Goal: Information Seeking & Learning: Learn about a topic

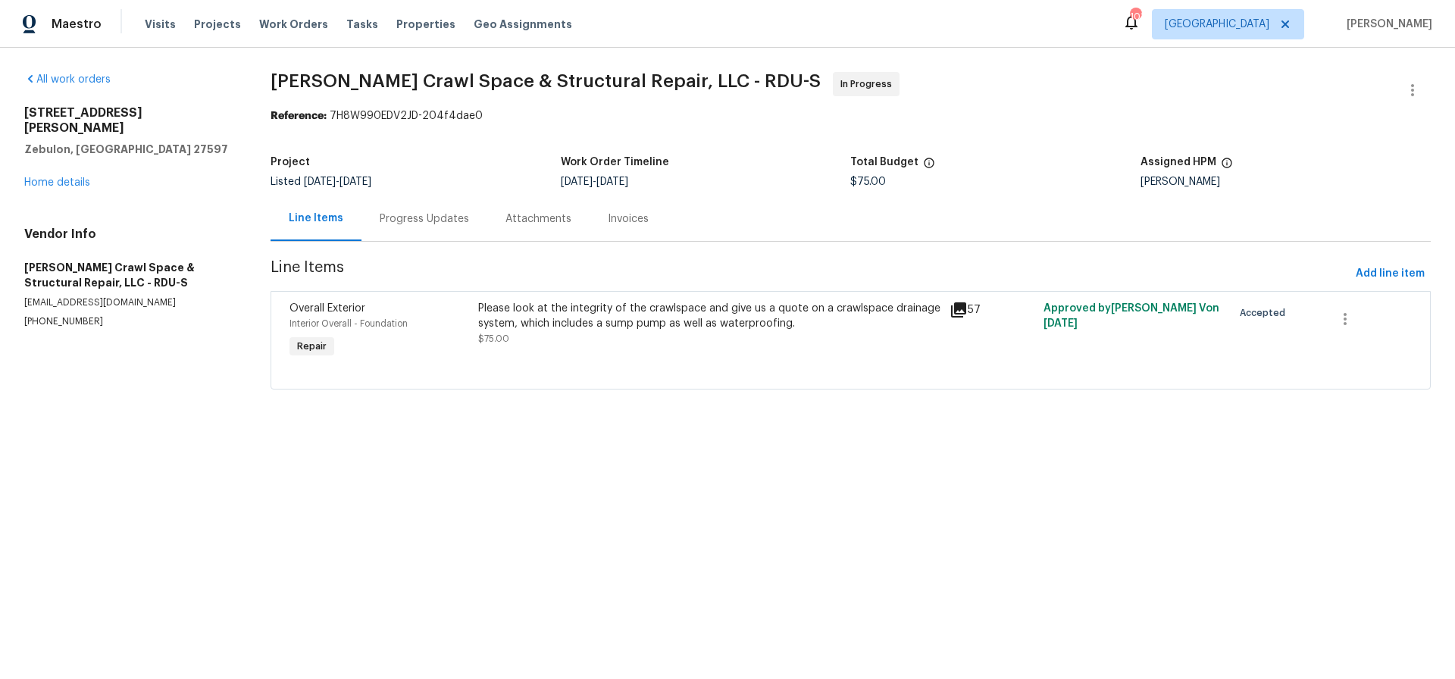
click at [612, 312] on div "Please look at the integrity of the crawlspace and give us a quote on a crawlsp…" at bounding box center [709, 316] width 462 height 30
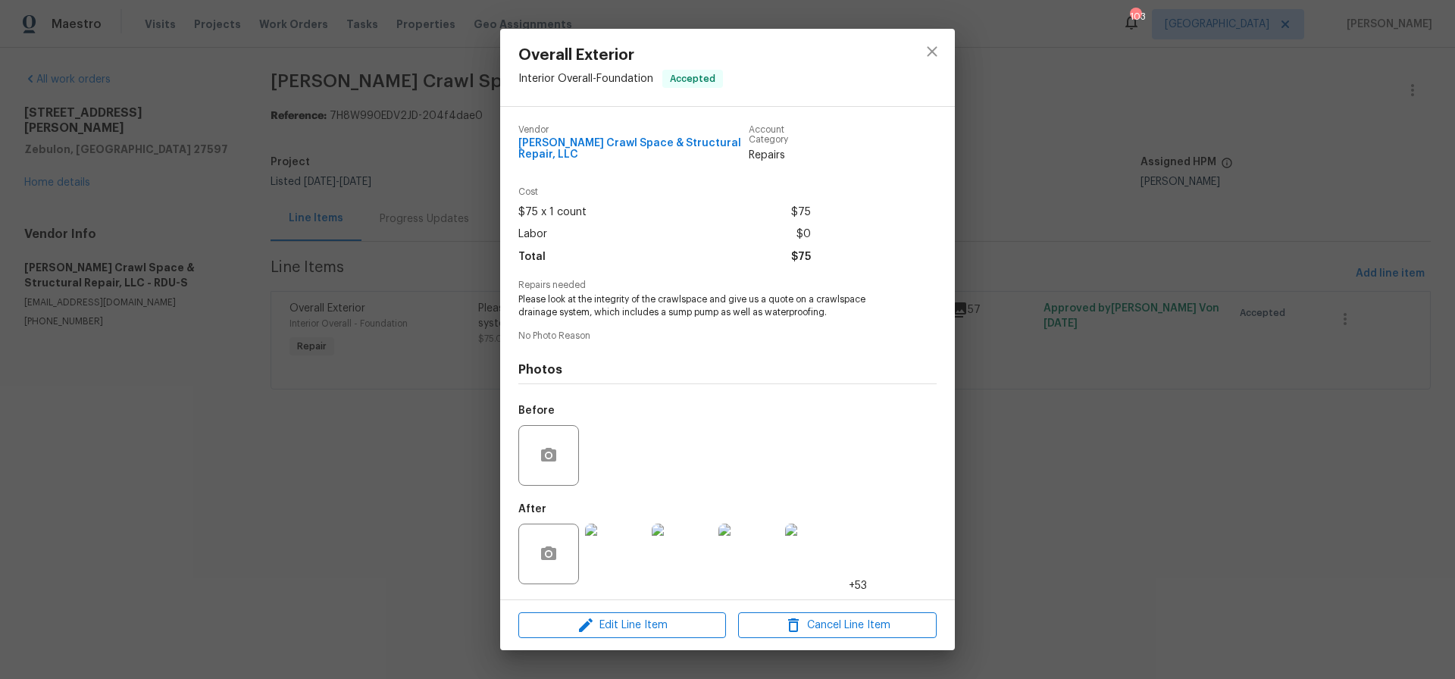
click at [616, 549] on img at bounding box center [615, 554] width 61 height 61
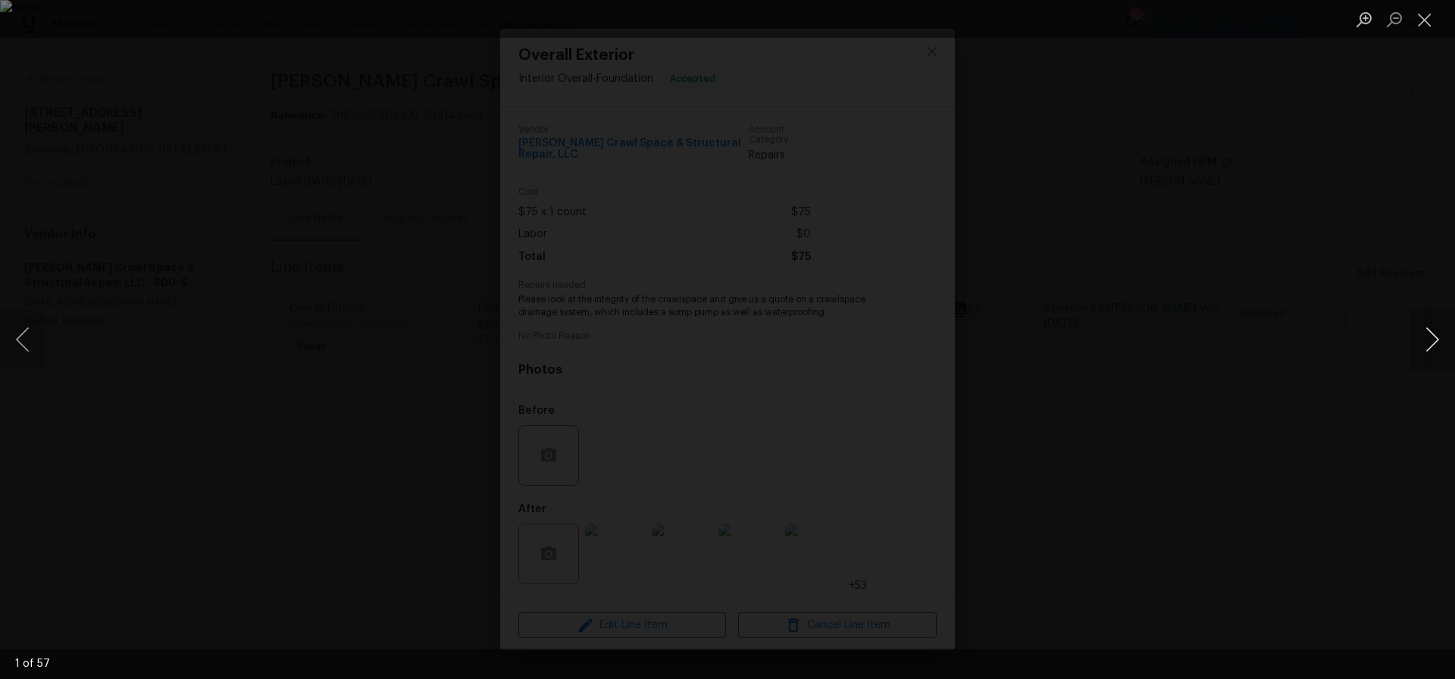
click at [1432, 340] on button "Next image" at bounding box center [1432, 339] width 45 height 61
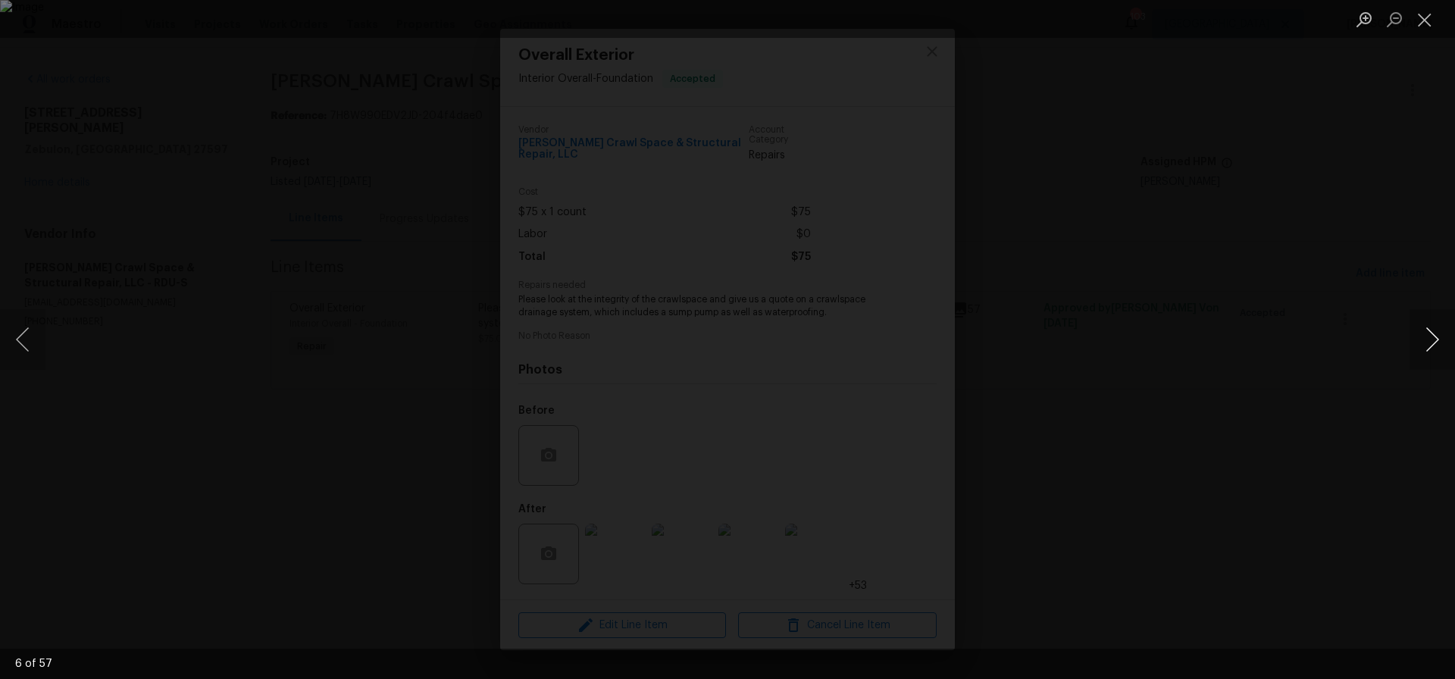
click at [1432, 340] on button "Next image" at bounding box center [1432, 339] width 45 height 61
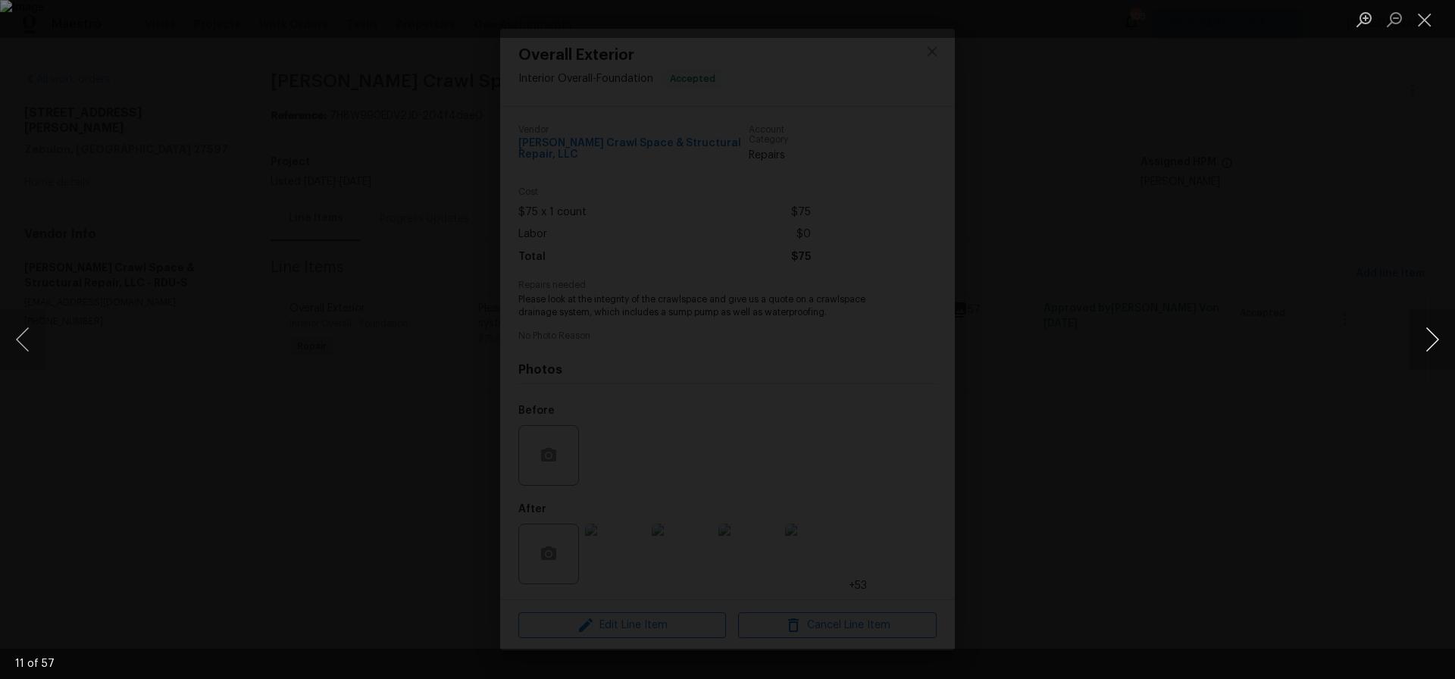
click at [1432, 340] on button "Next image" at bounding box center [1432, 339] width 45 height 61
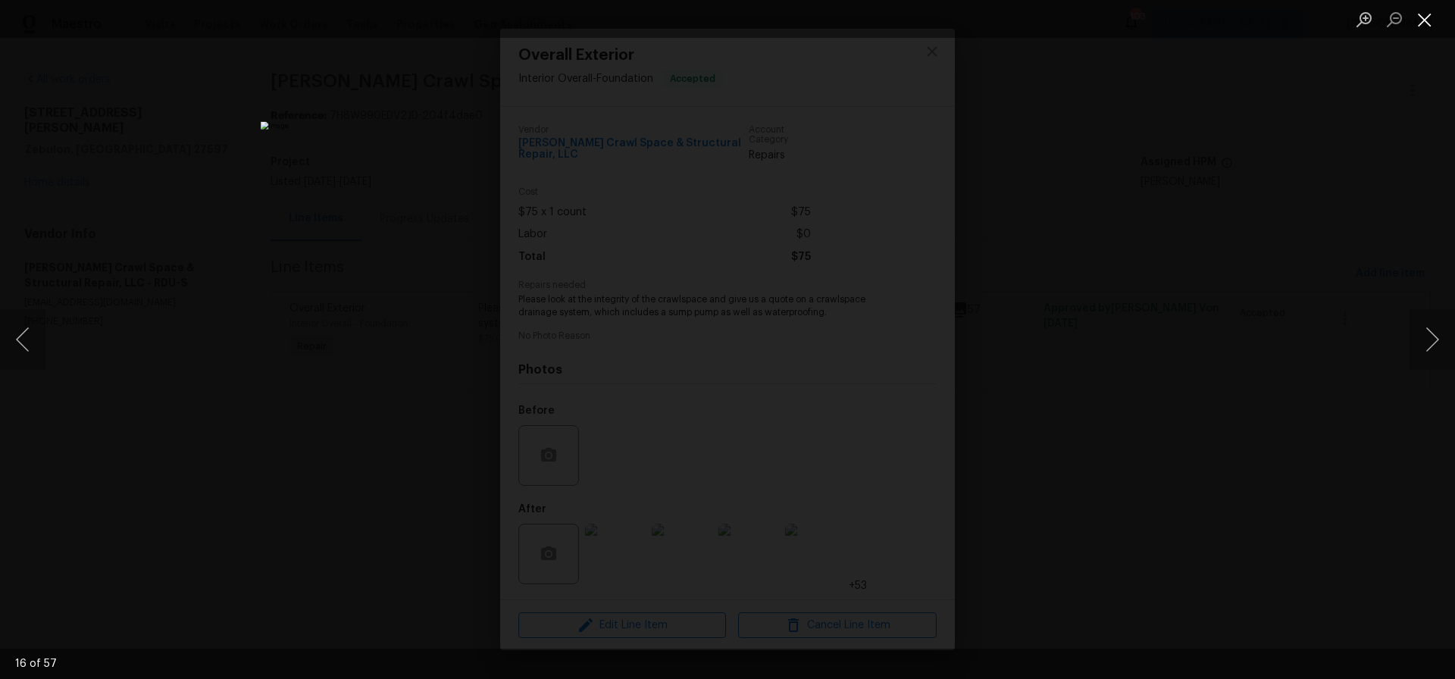
click at [1428, 23] on button "Close lightbox" at bounding box center [1425, 19] width 30 height 27
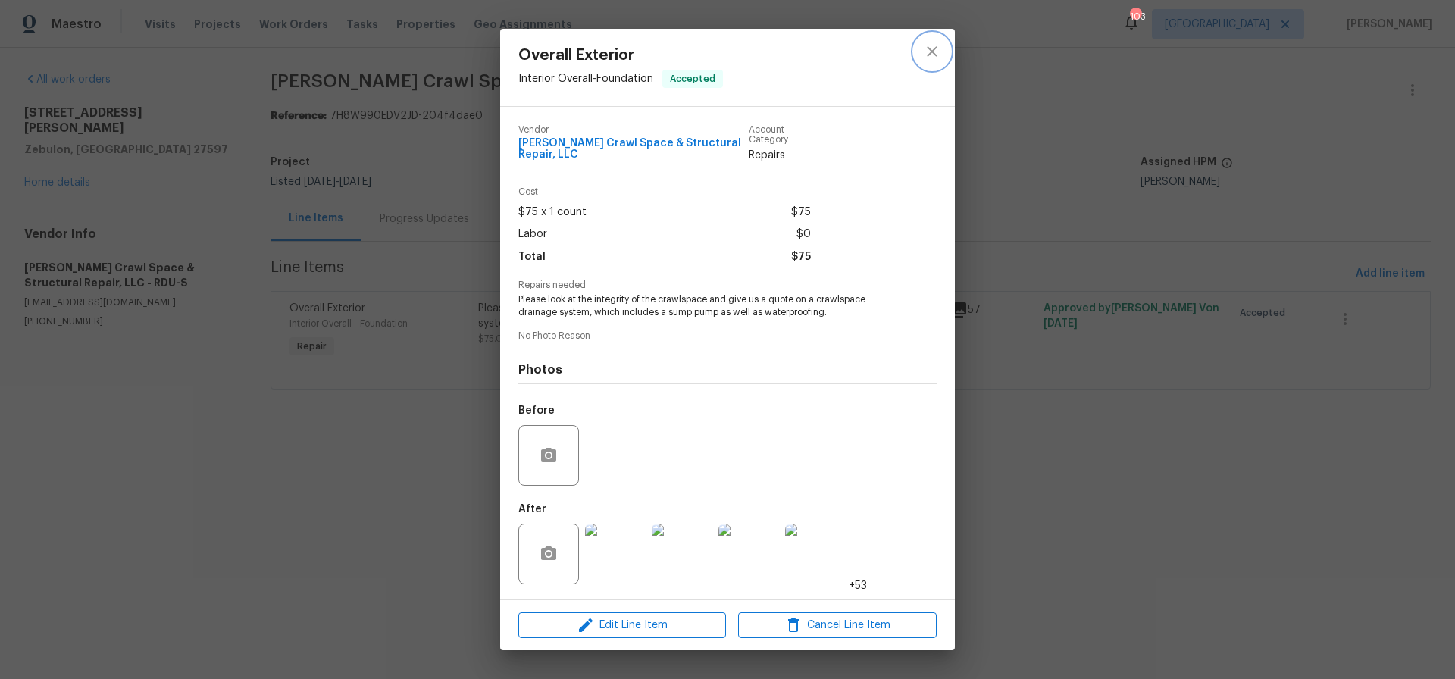
click at [932, 49] on icon "close" at bounding box center [932, 51] width 18 height 18
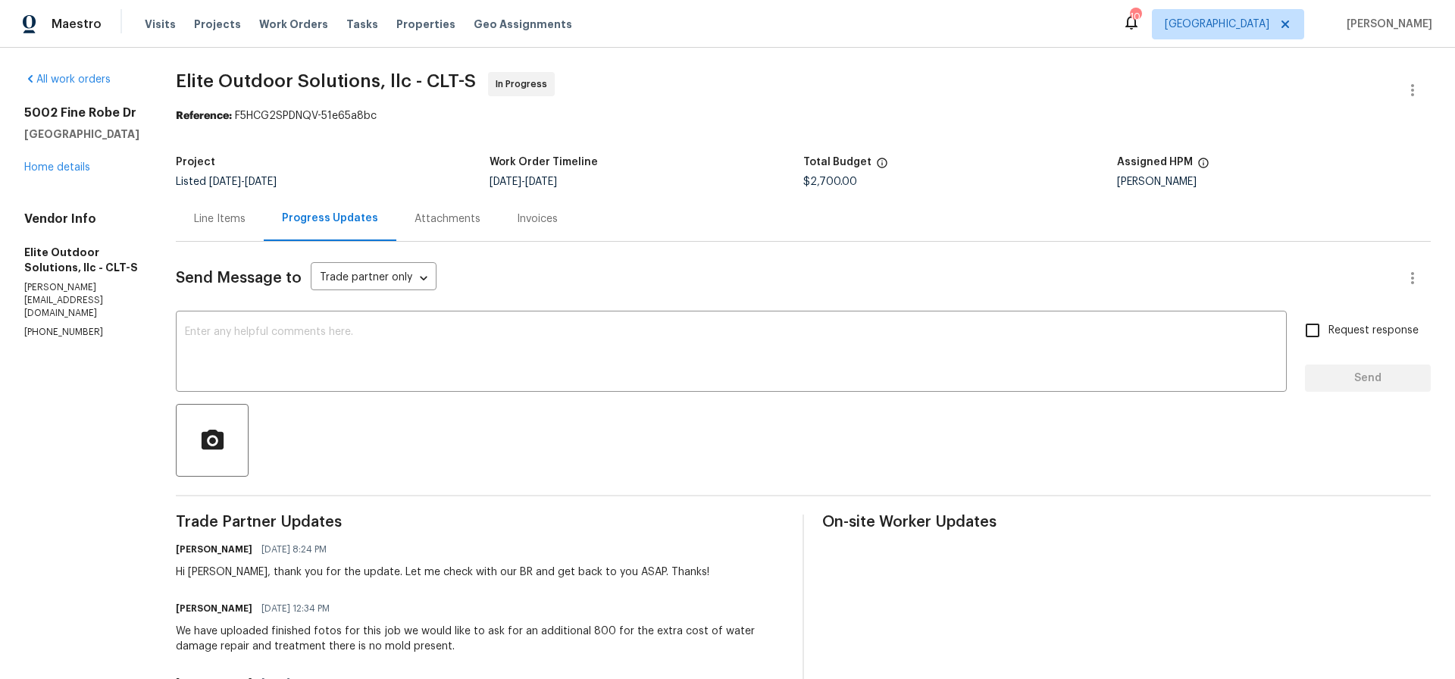
click at [194, 221] on div "Line Items" at bounding box center [220, 218] width 52 height 15
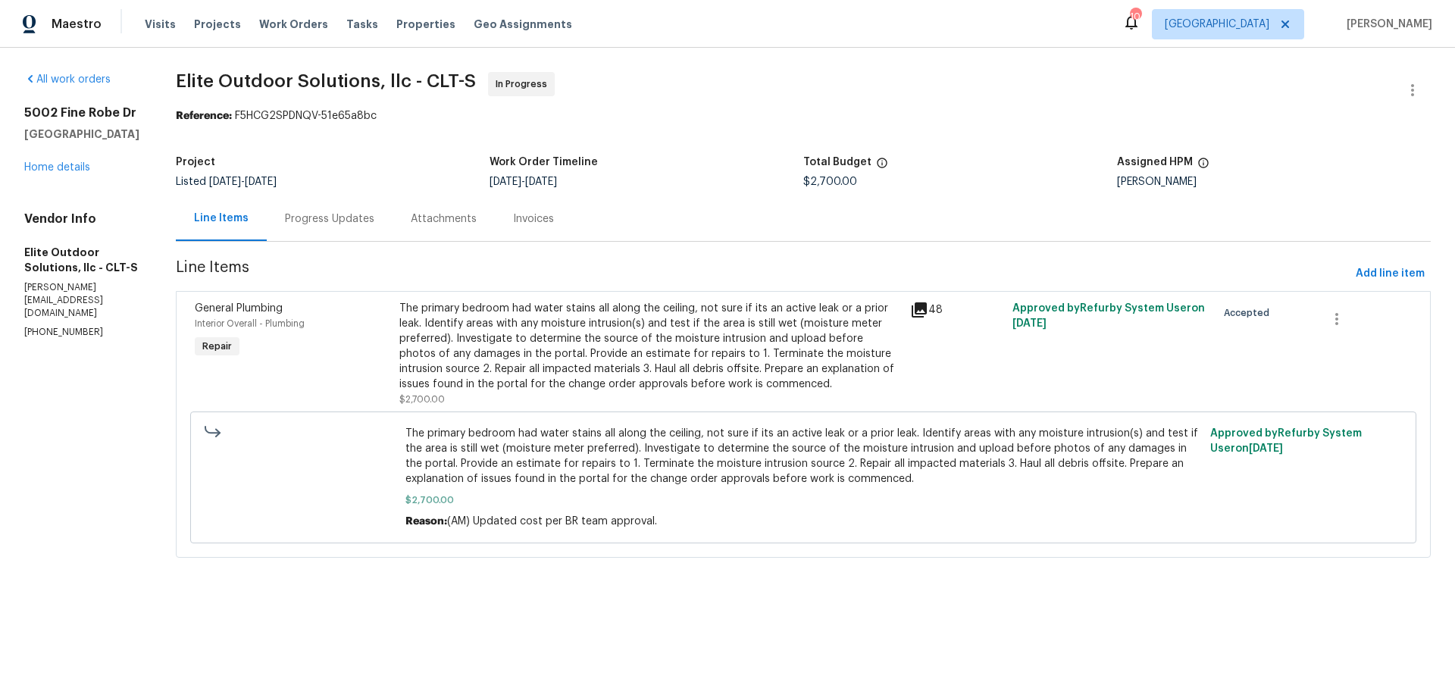
click at [634, 349] on div "The primary bedroom had water stains all along the ceiling, not sure if its an …" at bounding box center [650, 346] width 502 height 91
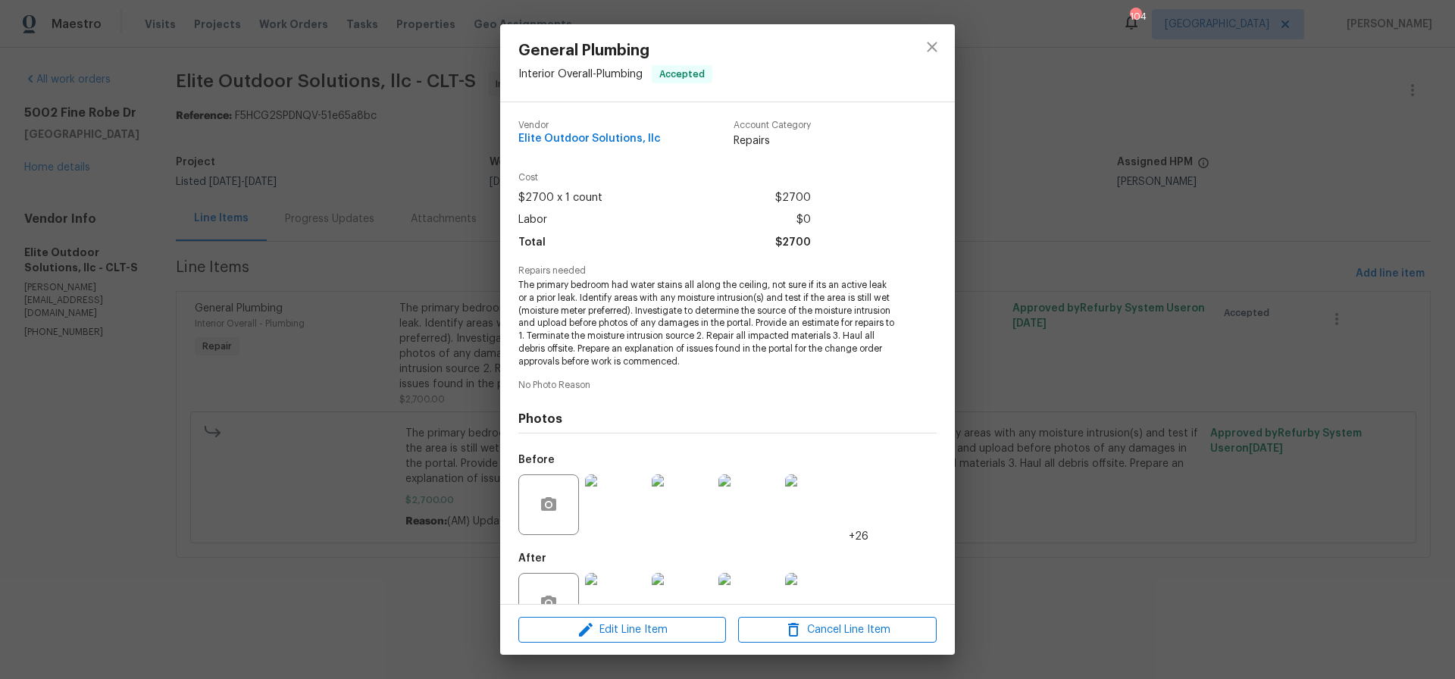
scroll to position [45, 0]
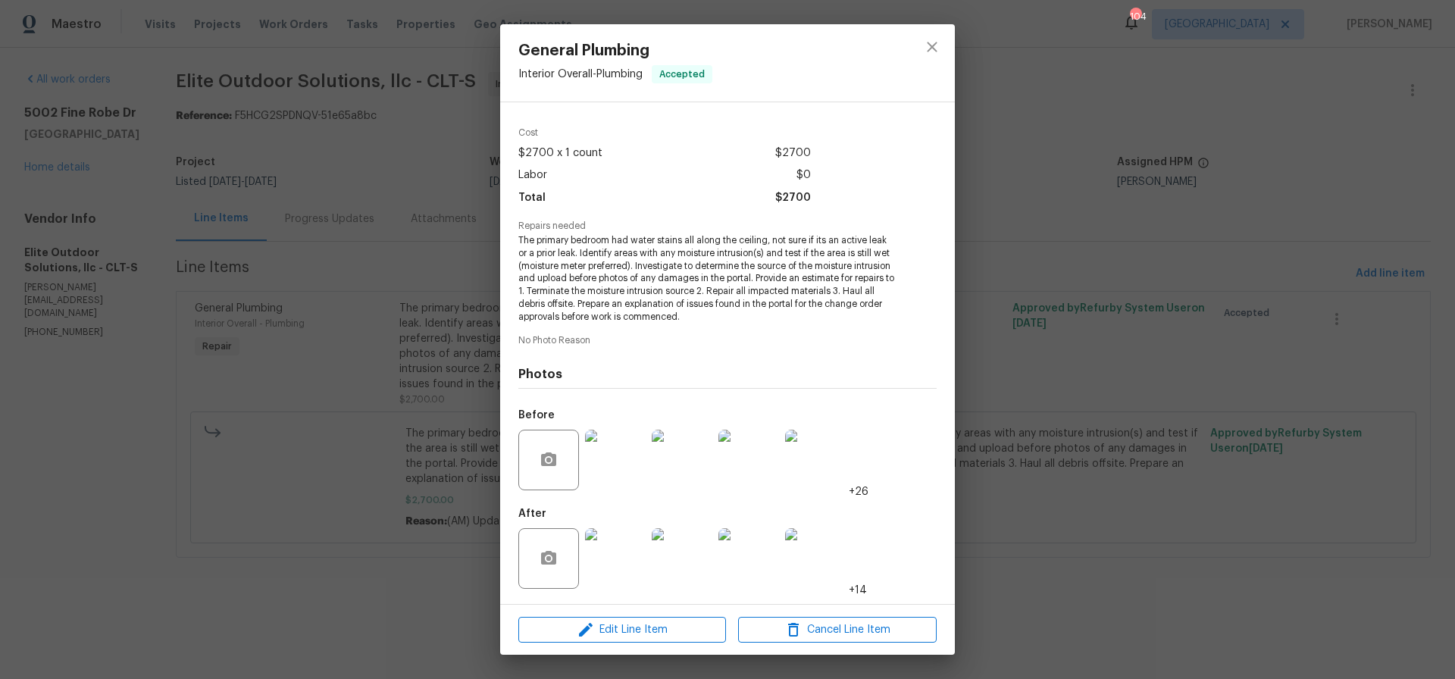
click at [619, 550] on img at bounding box center [615, 558] width 61 height 61
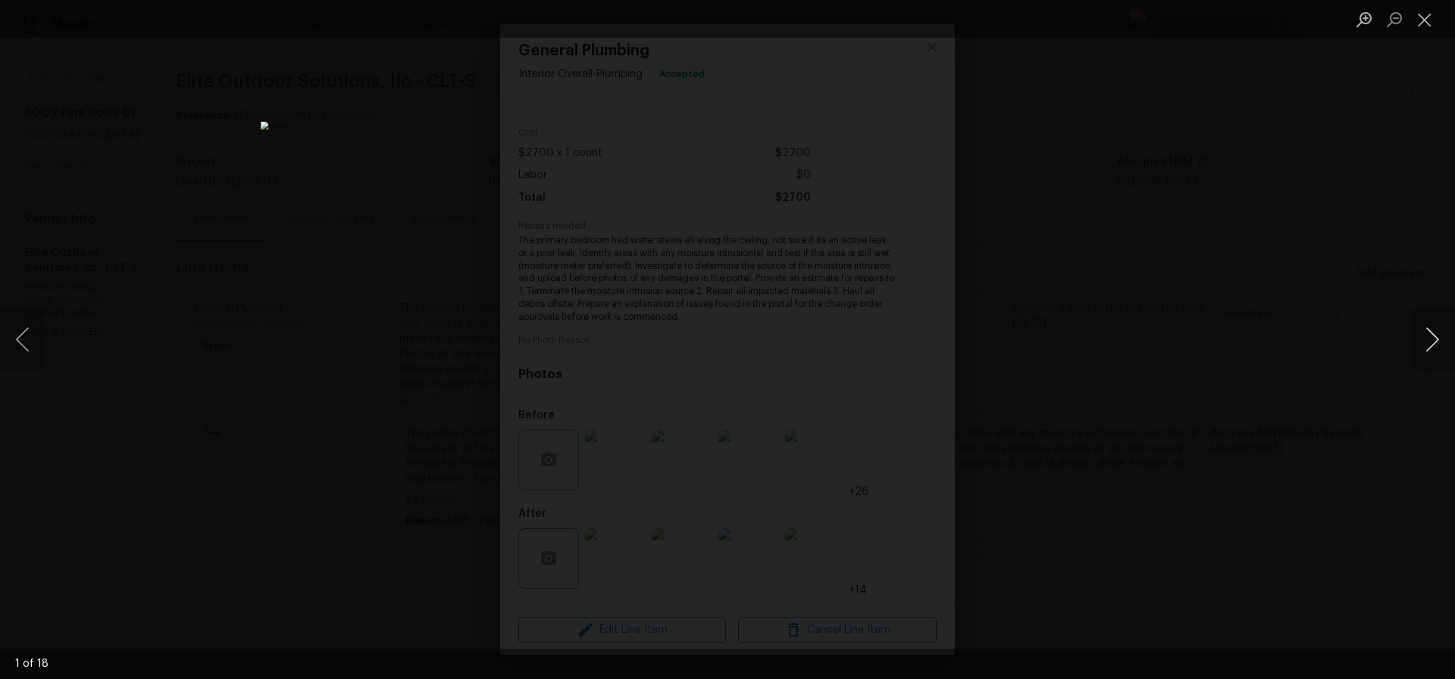
click at [1434, 342] on button "Next image" at bounding box center [1432, 339] width 45 height 61
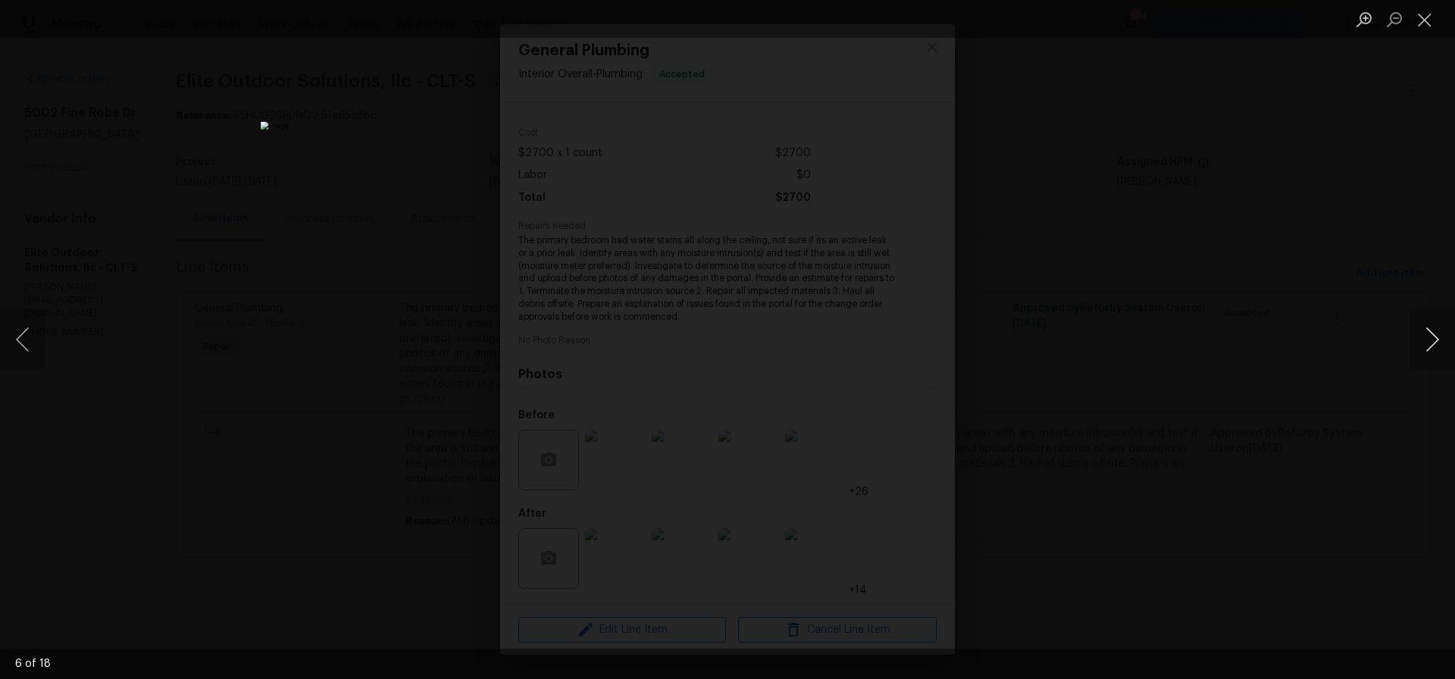
click at [1434, 342] on button "Next image" at bounding box center [1432, 339] width 45 height 61
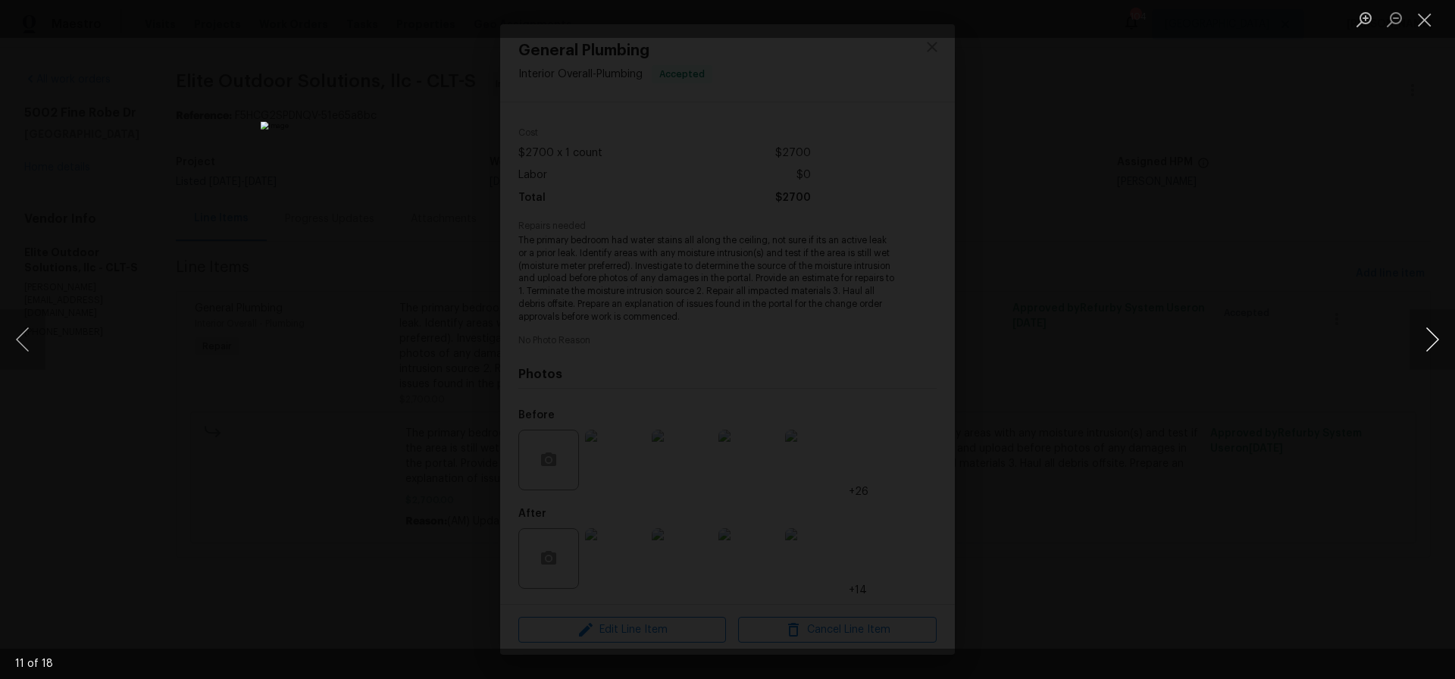
click at [1434, 342] on button "Next image" at bounding box center [1432, 339] width 45 height 61
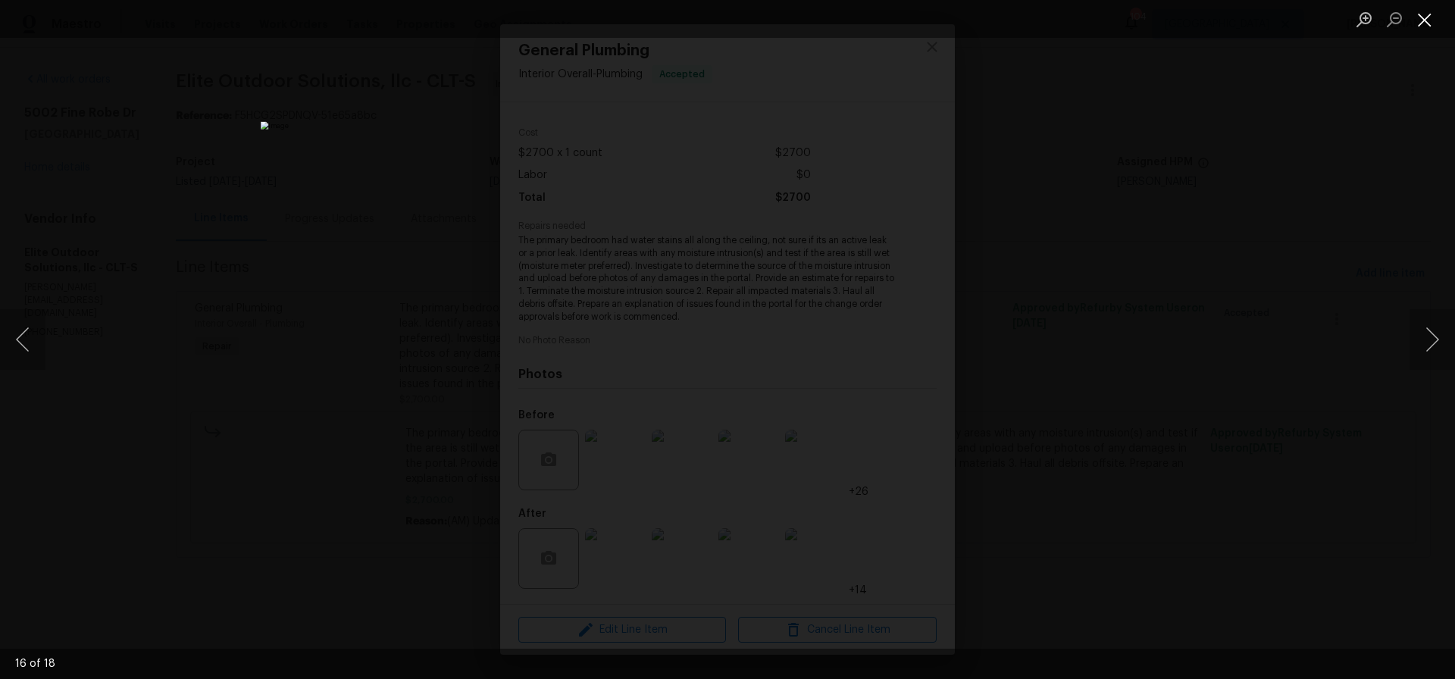
click at [1425, 16] on button "Close lightbox" at bounding box center [1425, 19] width 30 height 27
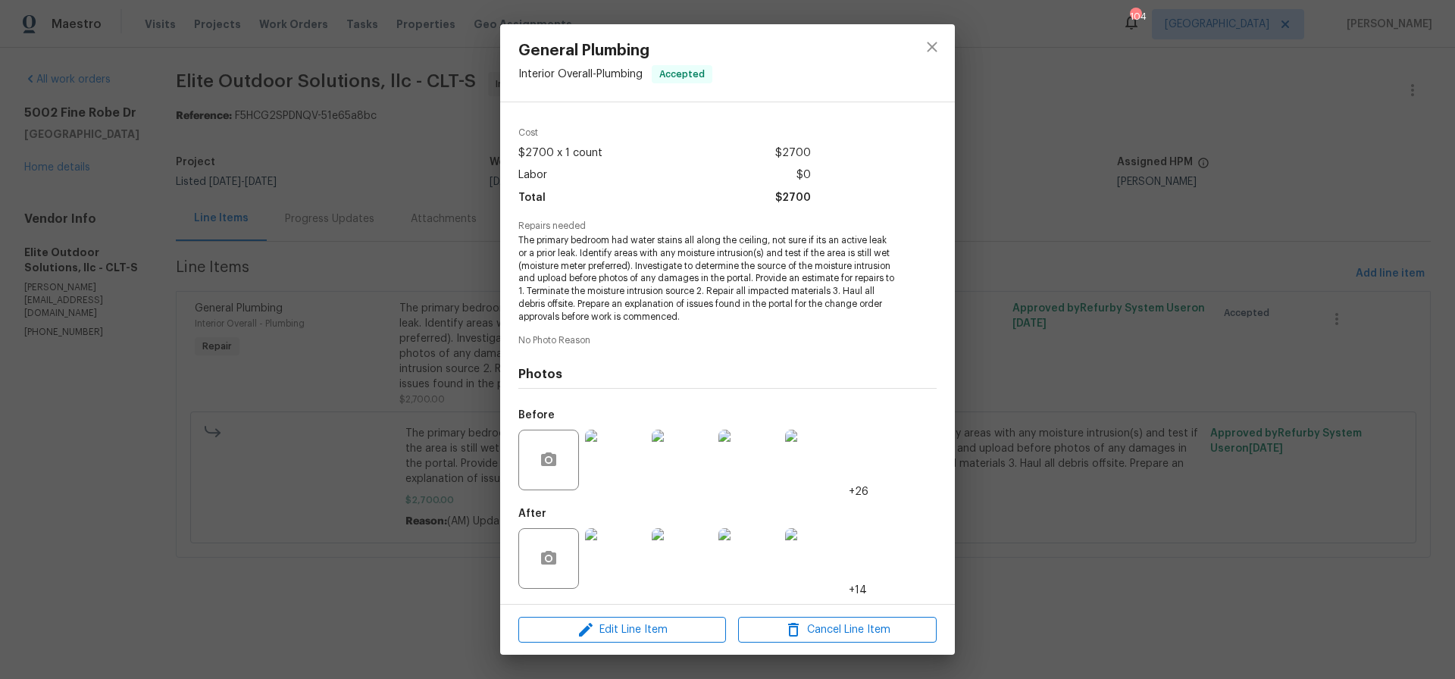
click at [615, 458] on img at bounding box center [615, 460] width 61 height 61
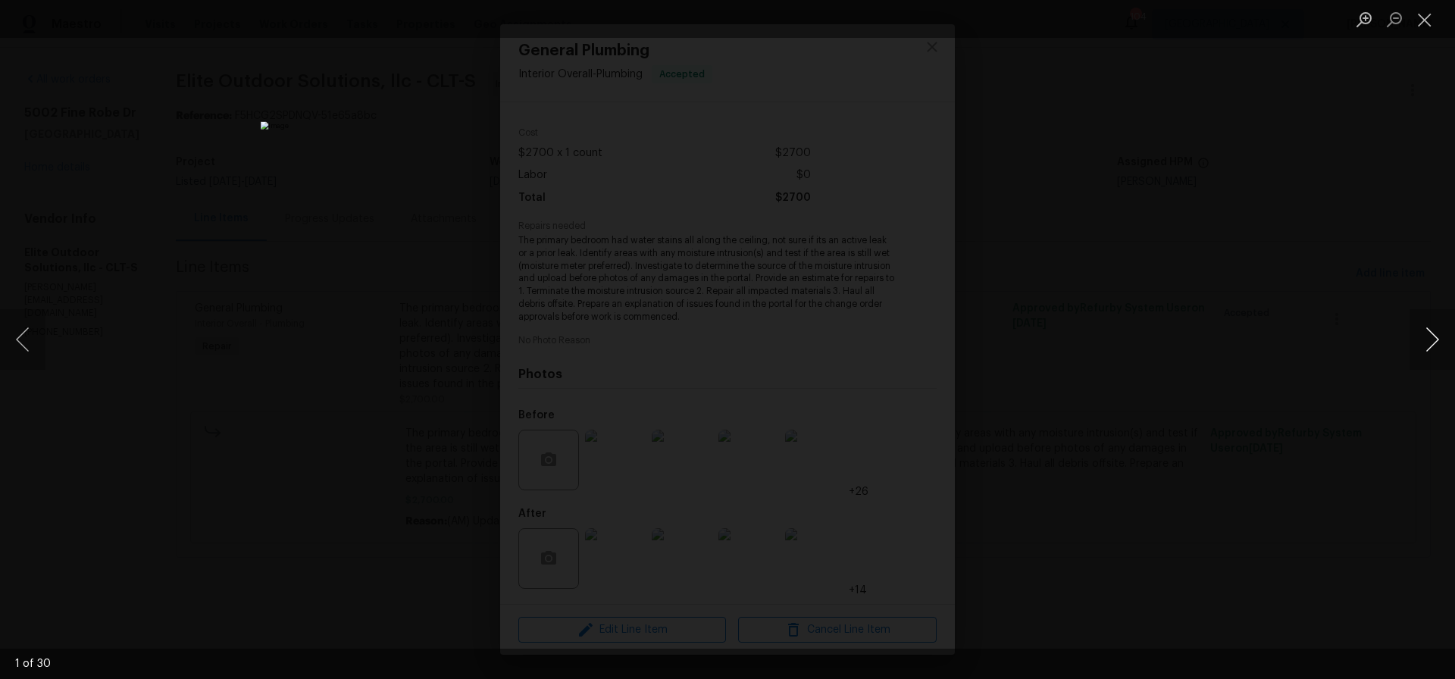
click at [1431, 343] on button "Next image" at bounding box center [1432, 339] width 45 height 61
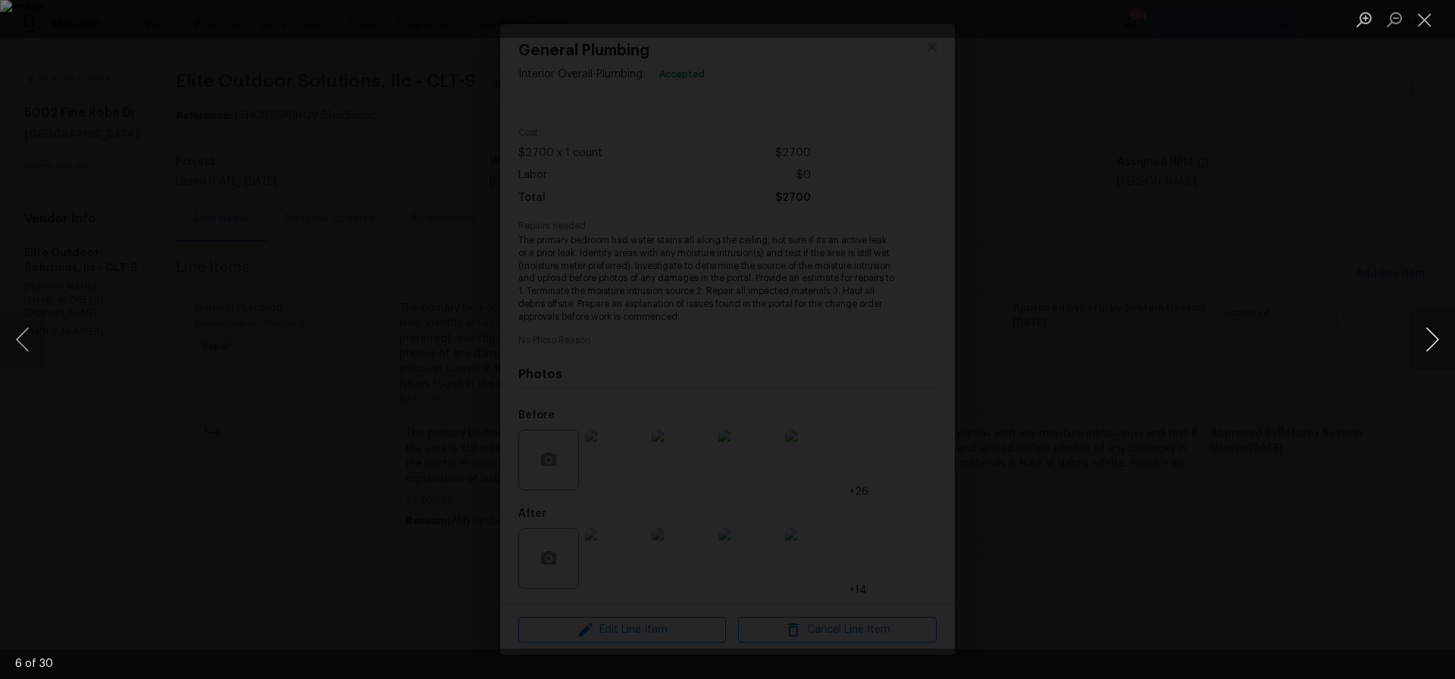
click at [1431, 343] on button "Next image" at bounding box center [1432, 339] width 45 height 61
click at [1436, 339] on button "Next image" at bounding box center [1432, 339] width 45 height 61
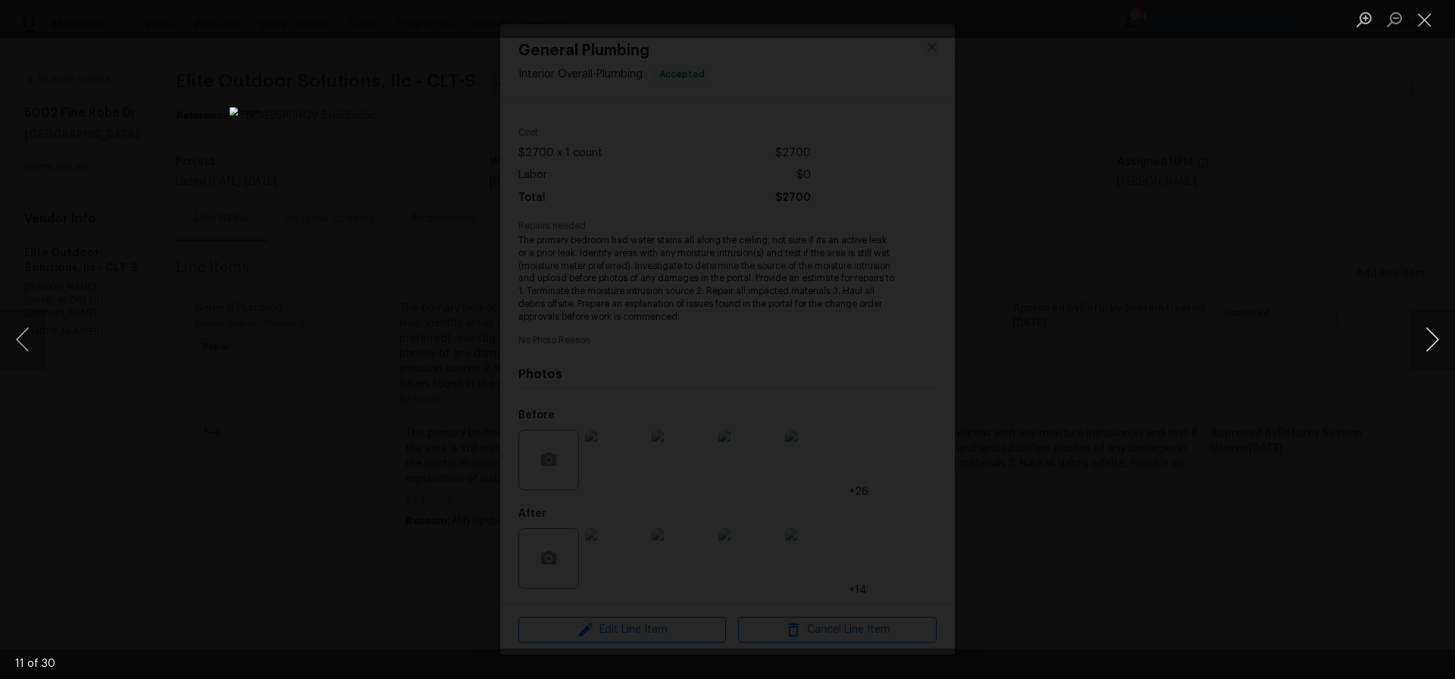
click at [1436, 339] on button "Next image" at bounding box center [1432, 339] width 45 height 61
click at [1425, 24] on button "Close lightbox" at bounding box center [1425, 19] width 30 height 27
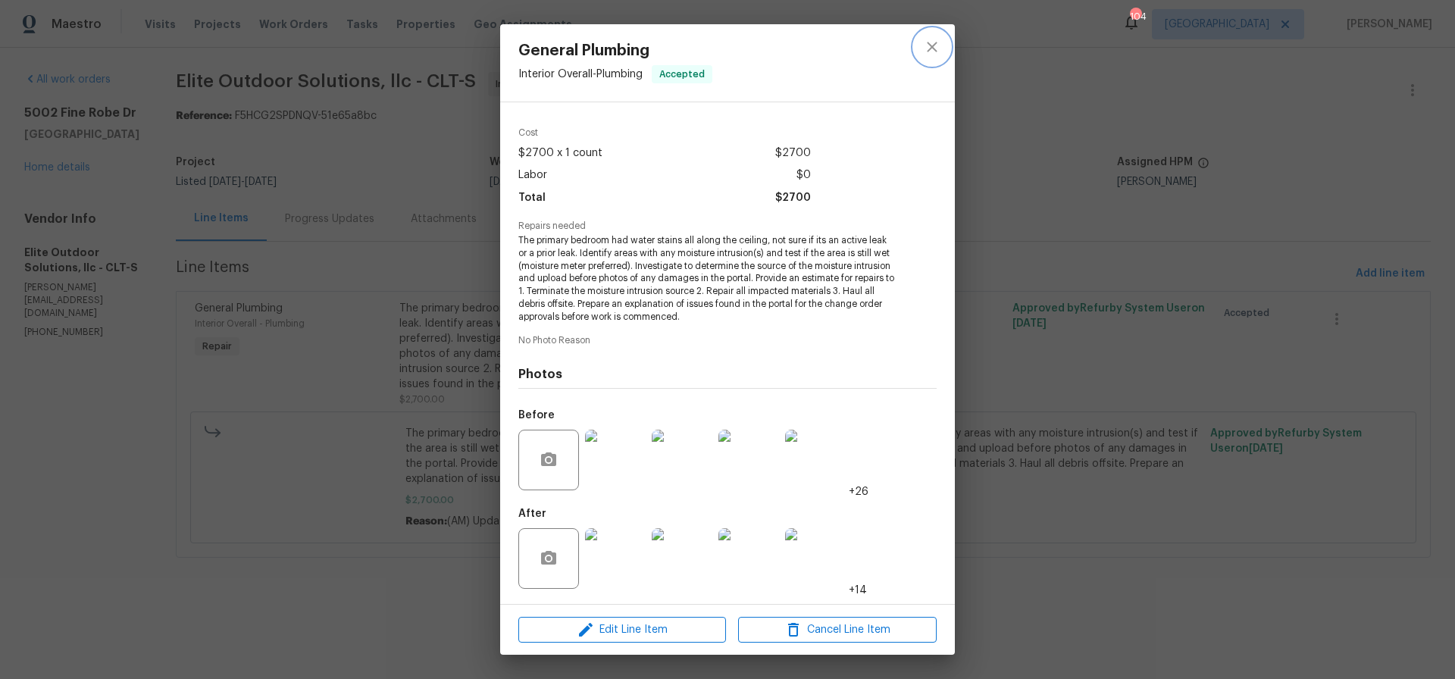
click at [938, 49] on icon "close" at bounding box center [932, 47] width 18 height 18
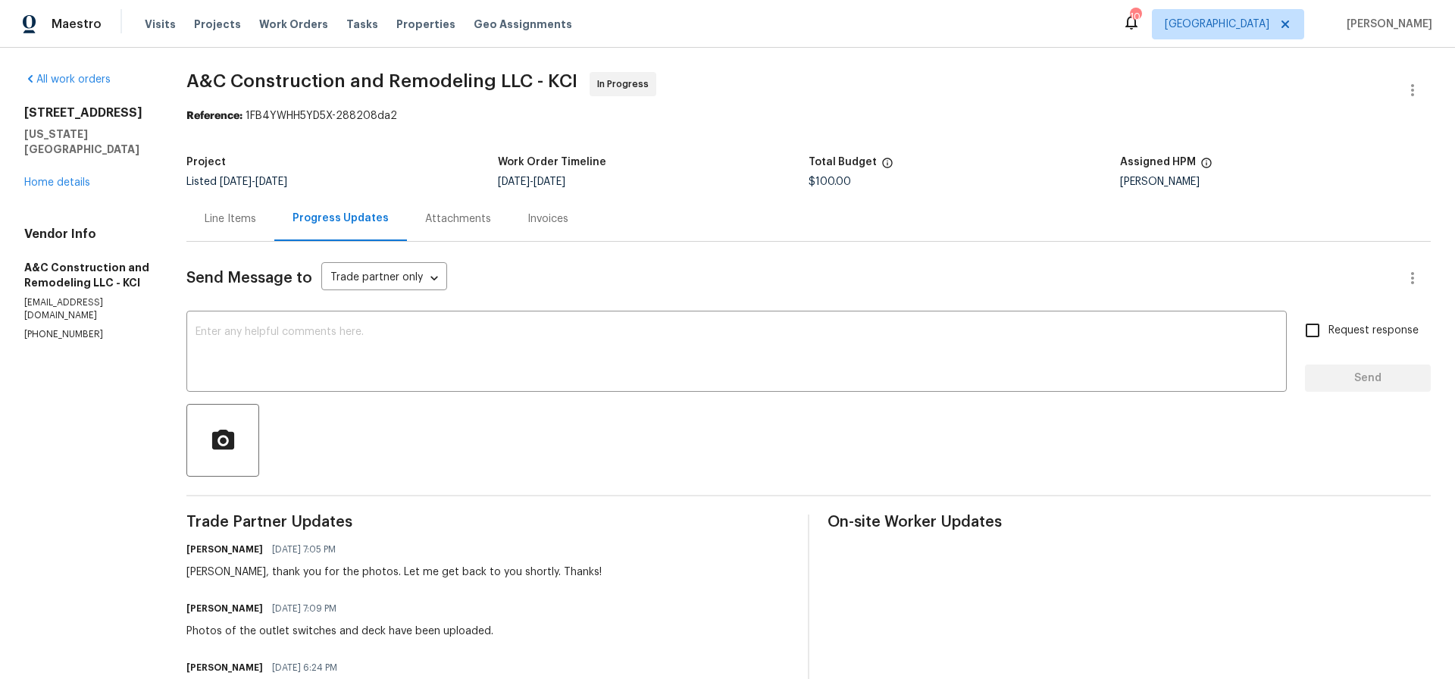
click at [251, 221] on div "Line Items" at bounding box center [231, 218] width 52 height 15
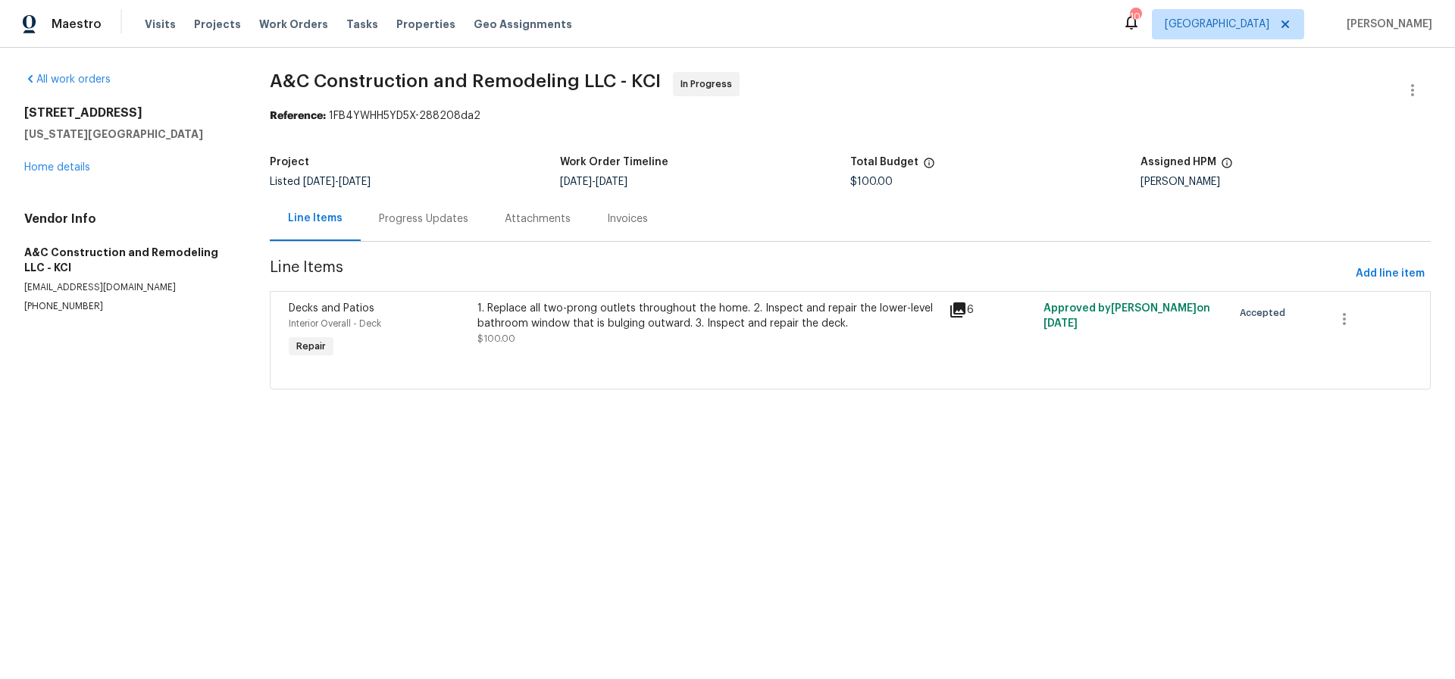
click at [606, 315] on div "1. Replace all two-prong outlets throughout the home. 2. Inspect and repair the…" at bounding box center [709, 316] width 463 height 30
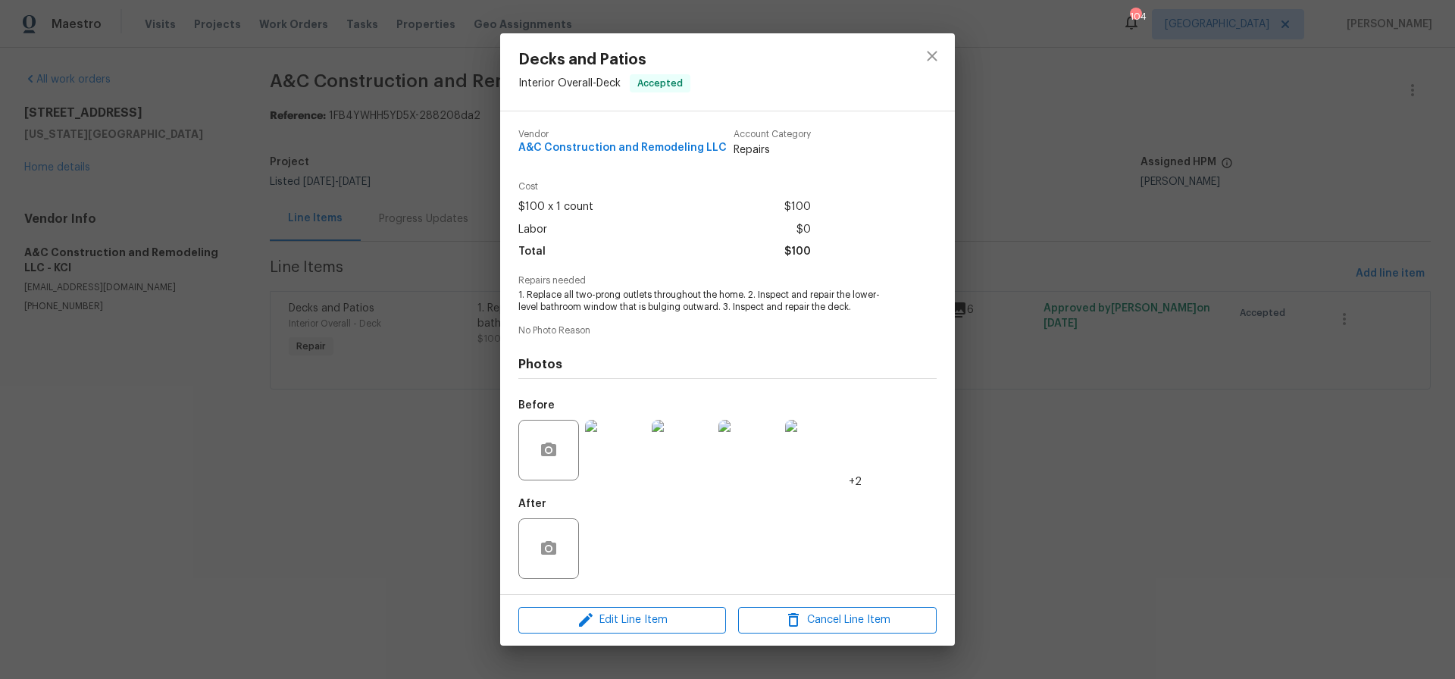
click at [620, 448] on img at bounding box center [615, 450] width 61 height 61
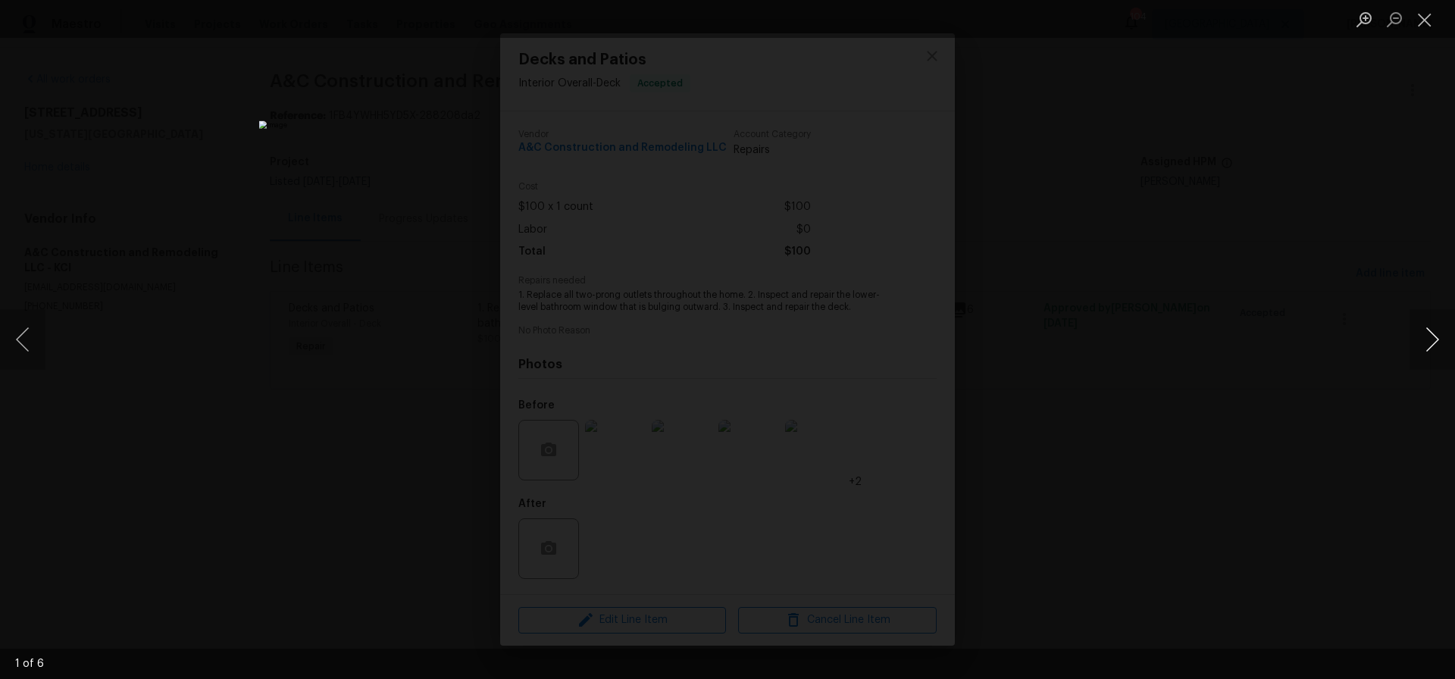
click at [1436, 341] on button "Next image" at bounding box center [1432, 339] width 45 height 61
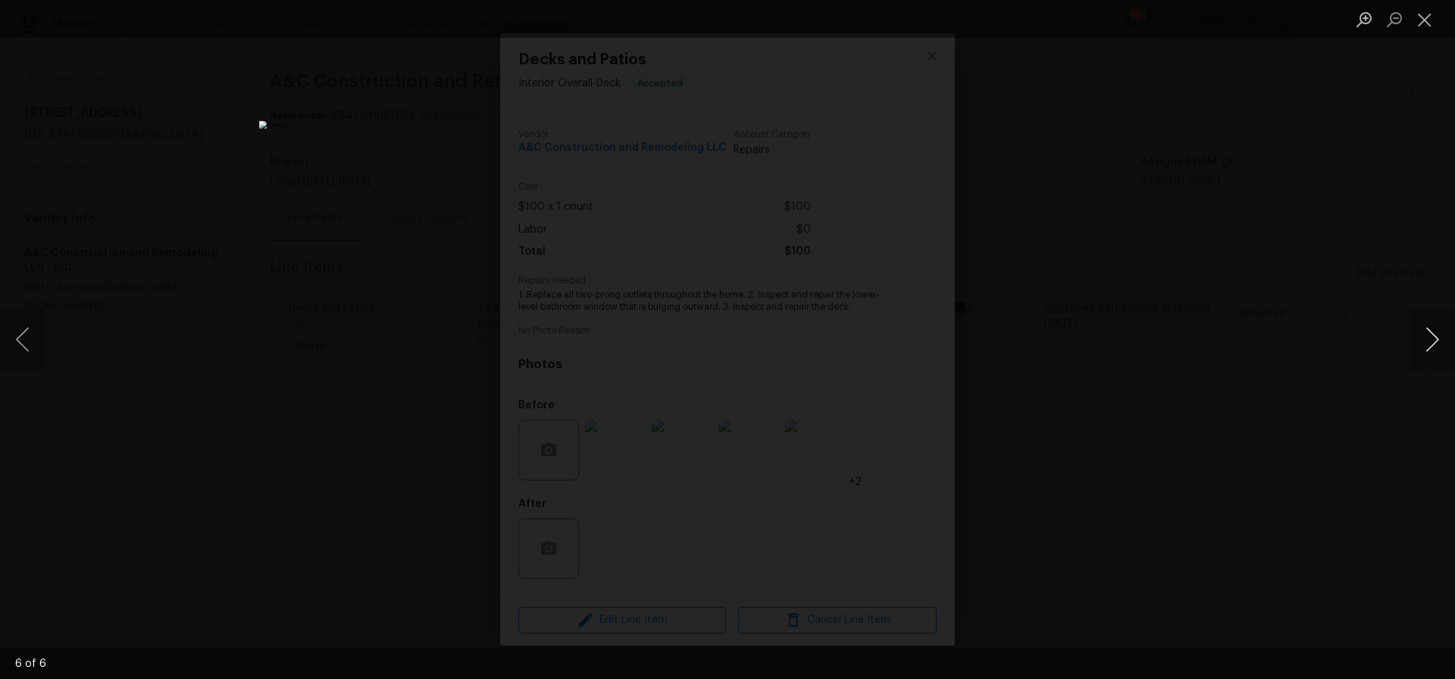
click at [1436, 341] on button "Next image" at bounding box center [1432, 339] width 45 height 61
click at [1433, 340] on button "Next image" at bounding box center [1432, 339] width 45 height 61
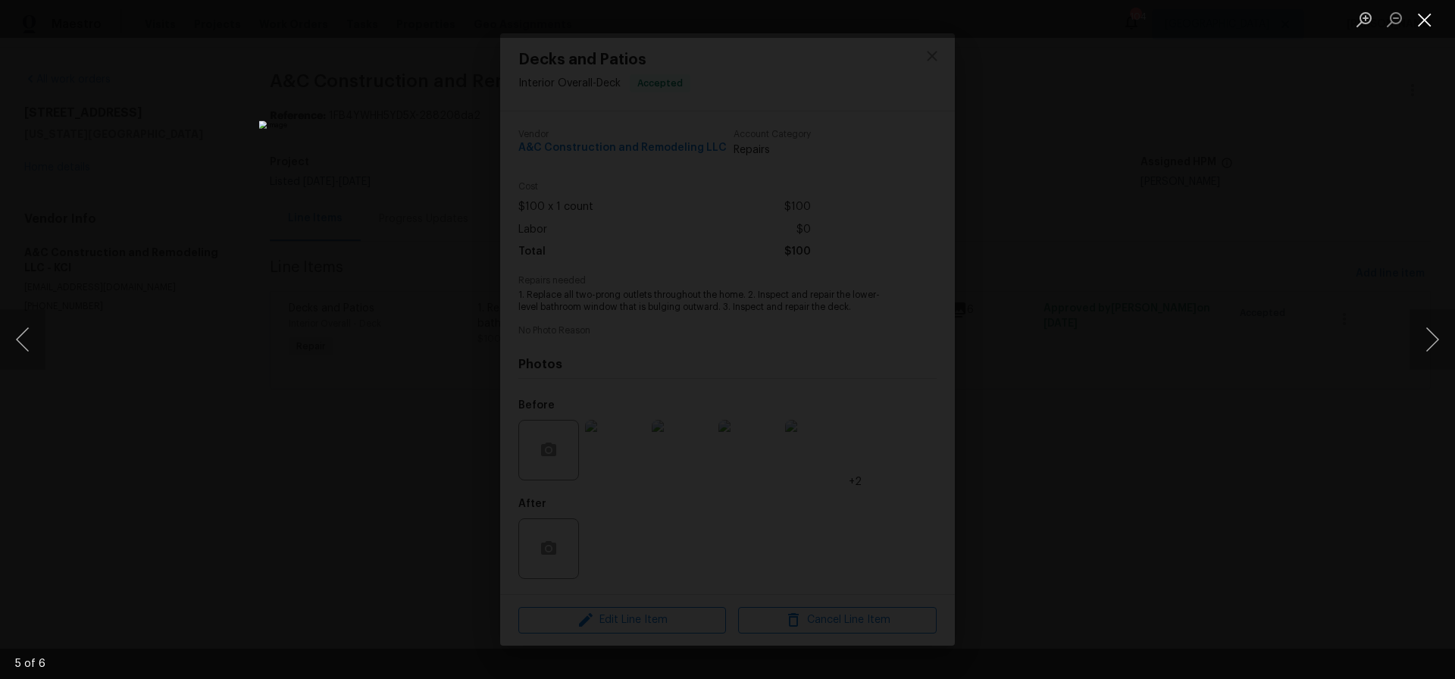
click at [1429, 19] on button "Close lightbox" at bounding box center [1425, 19] width 30 height 27
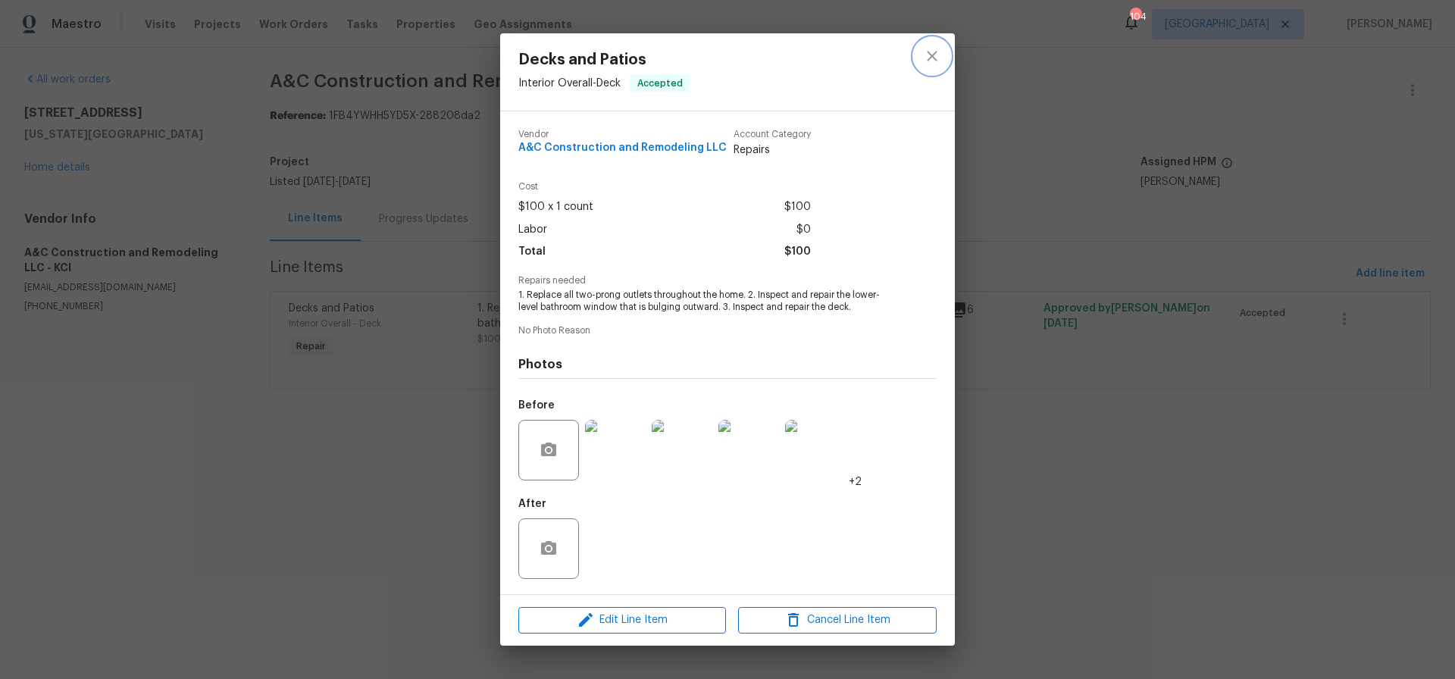
click at [930, 57] on icon "close" at bounding box center [932, 56] width 18 height 18
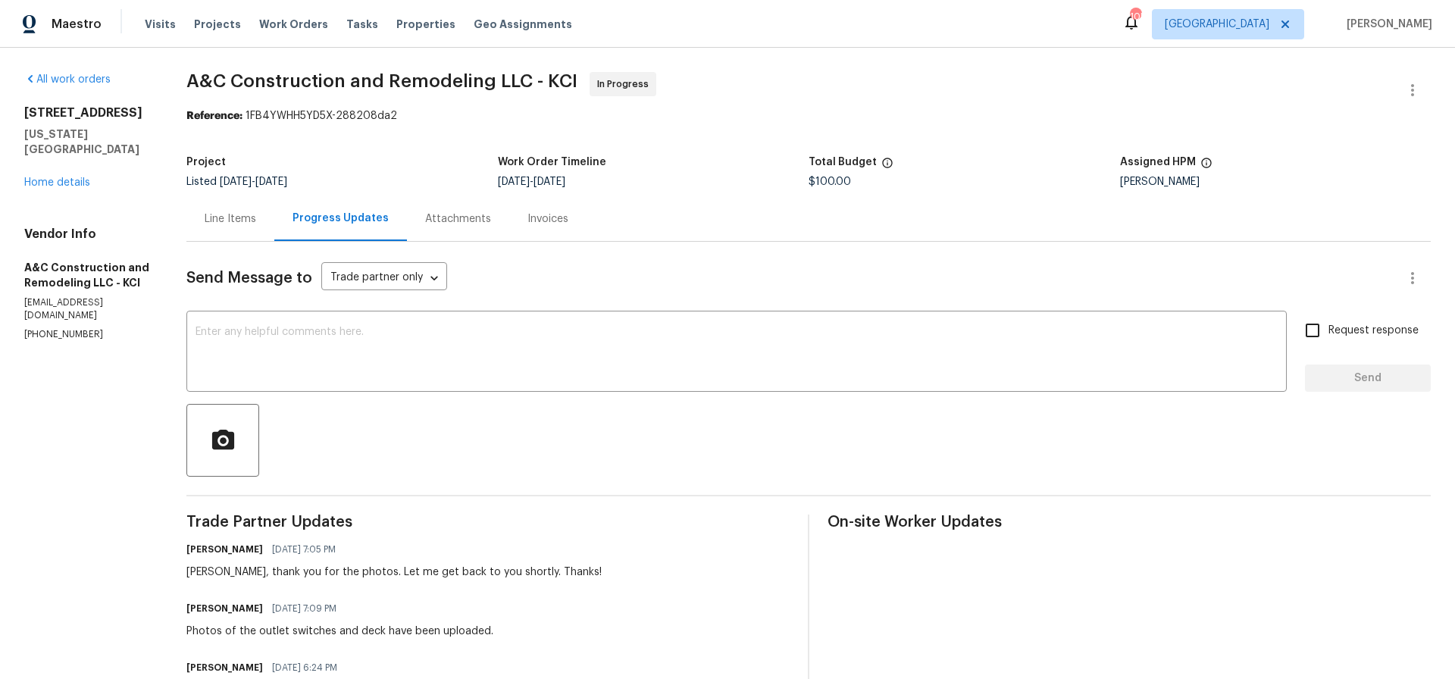
click at [252, 219] on div "Line Items" at bounding box center [231, 218] width 52 height 15
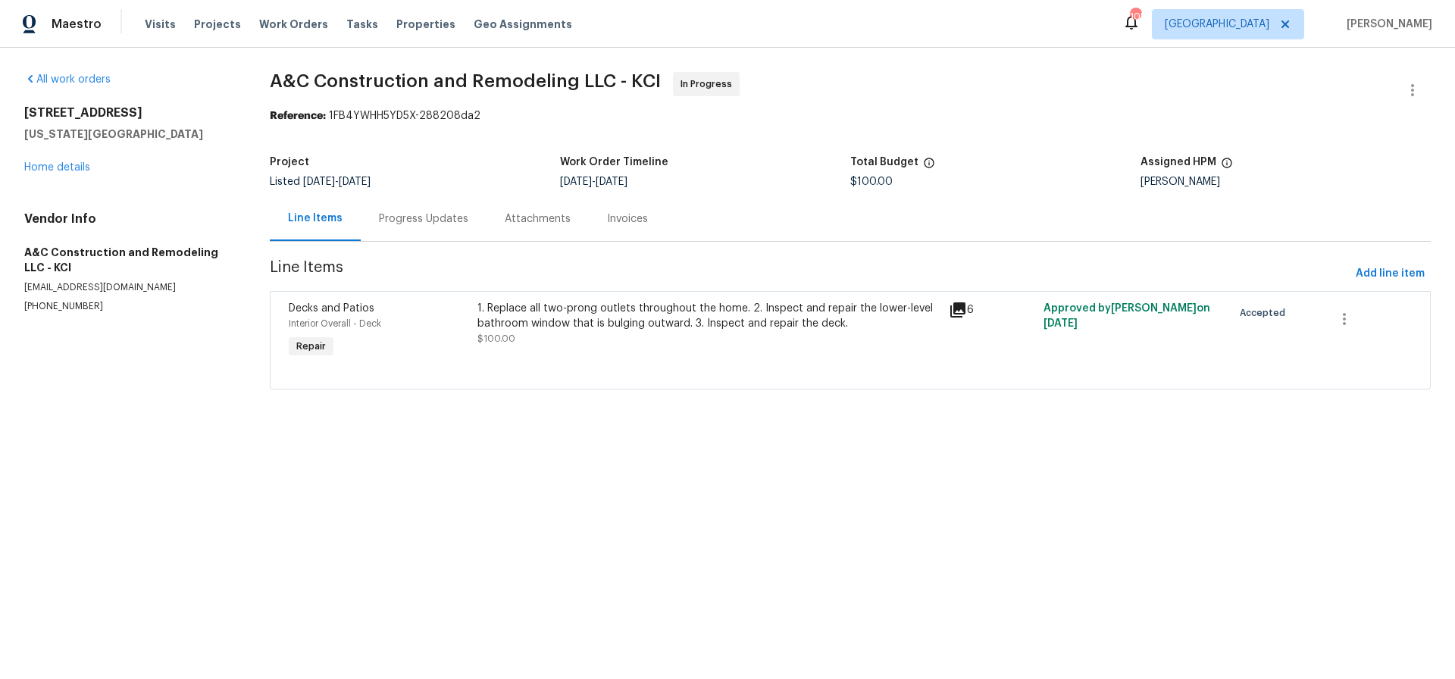
click at [642, 312] on div "1. Replace all two-prong outlets throughout the home. 2. Inspect and repair the…" at bounding box center [709, 316] width 463 height 30
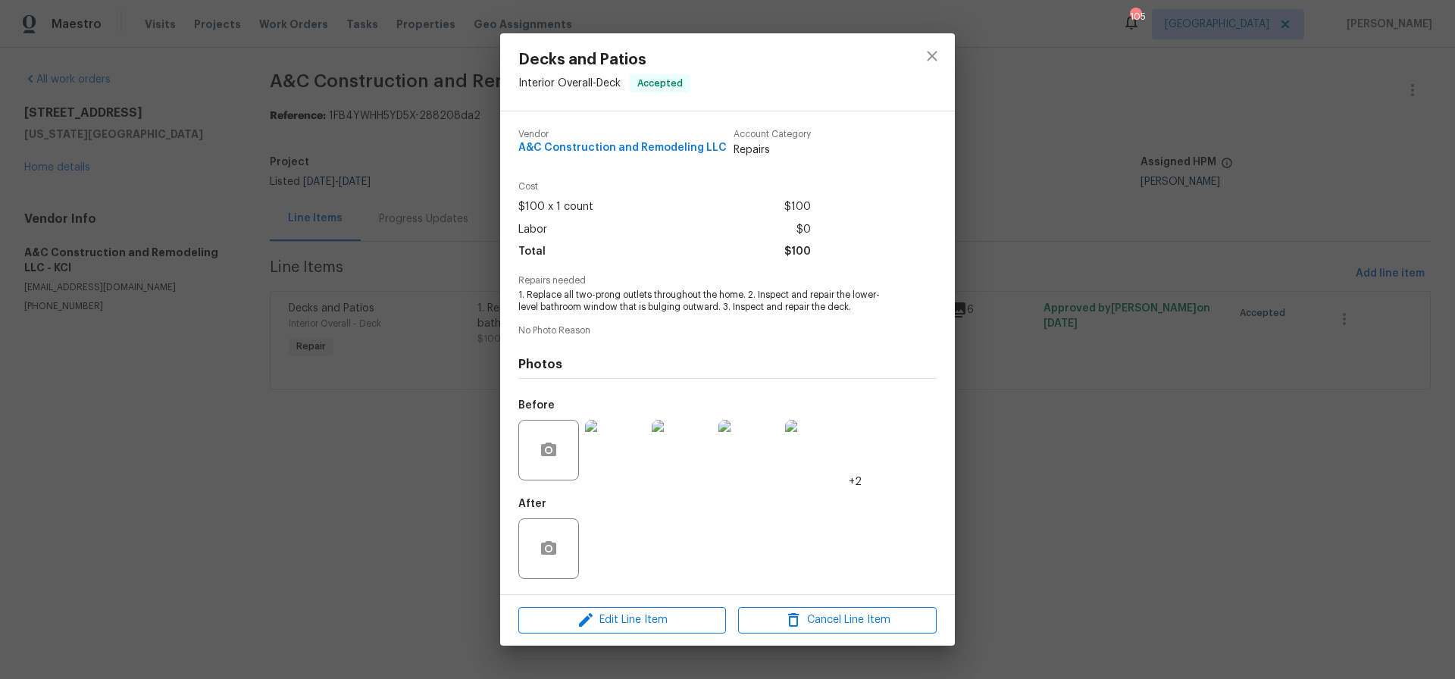
click at [621, 445] on img at bounding box center [615, 450] width 61 height 61
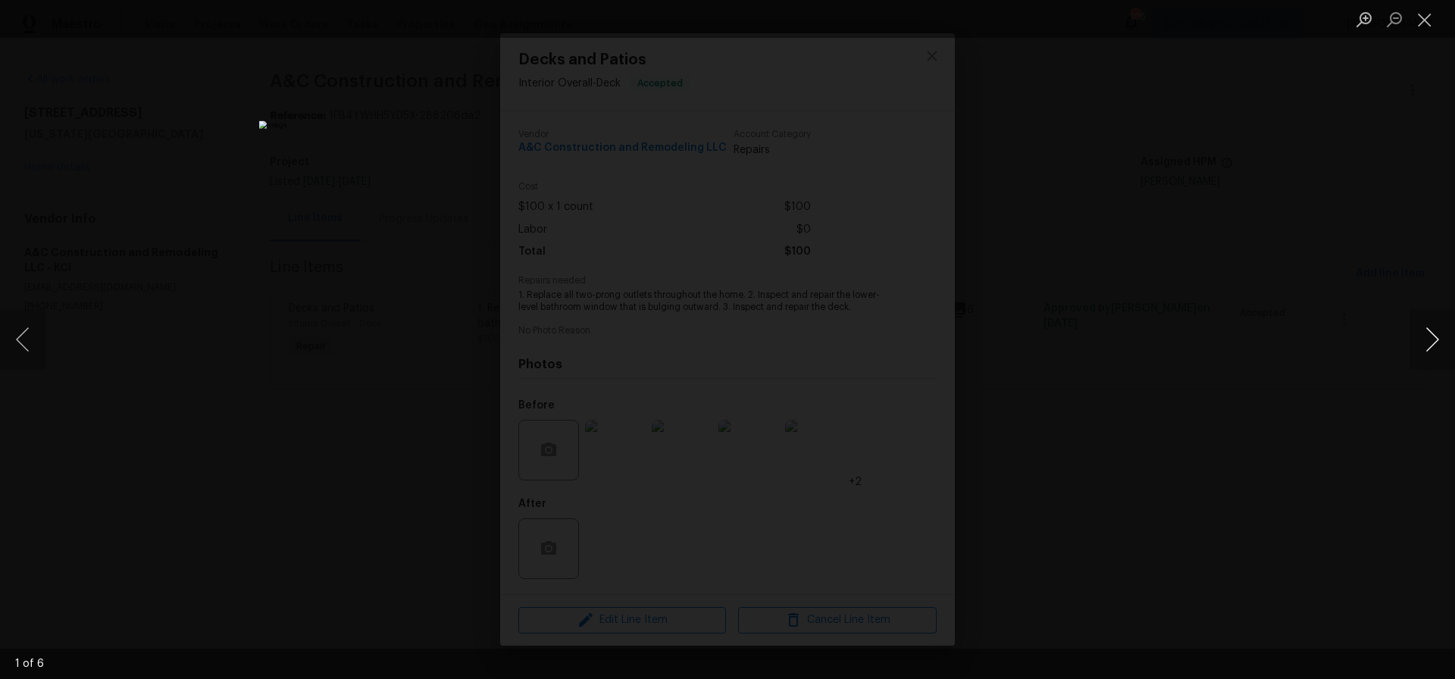
click at [1434, 340] on button "Next image" at bounding box center [1432, 339] width 45 height 61
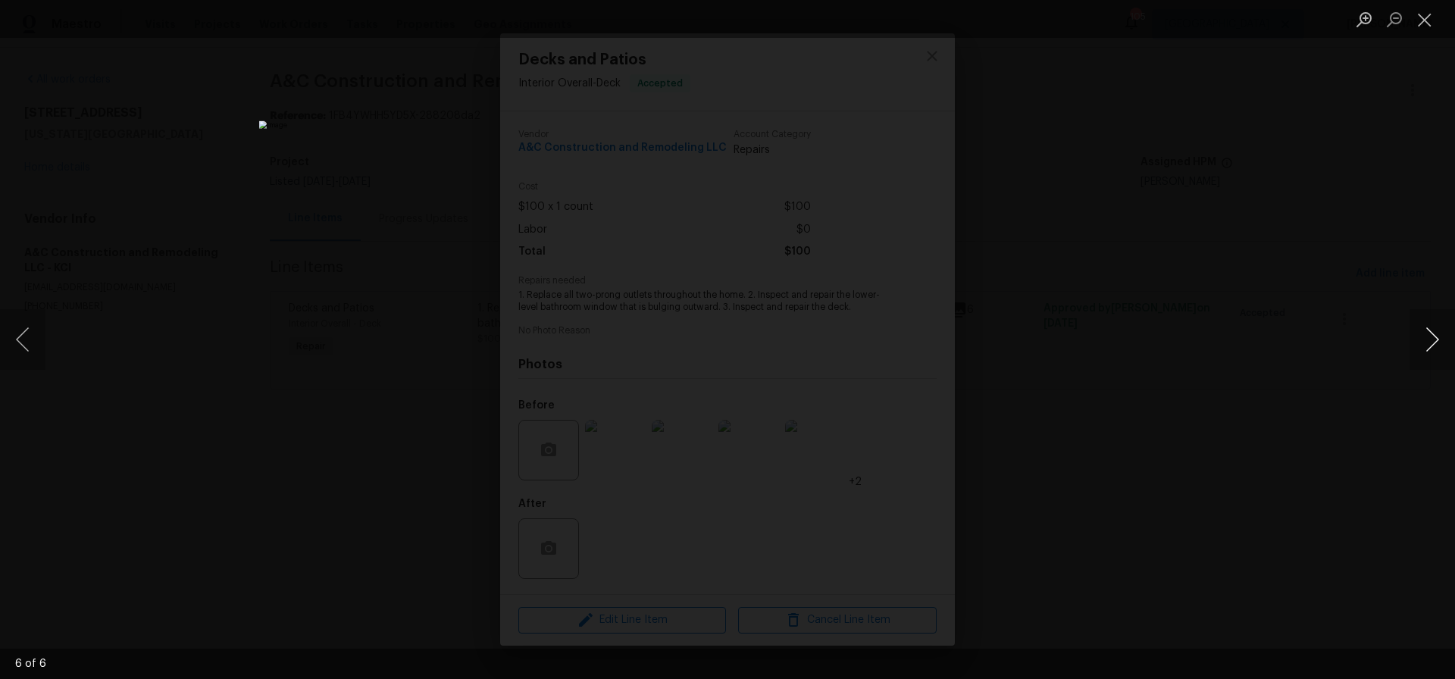
click at [1434, 340] on button "Next image" at bounding box center [1432, 339] width 45 height 61
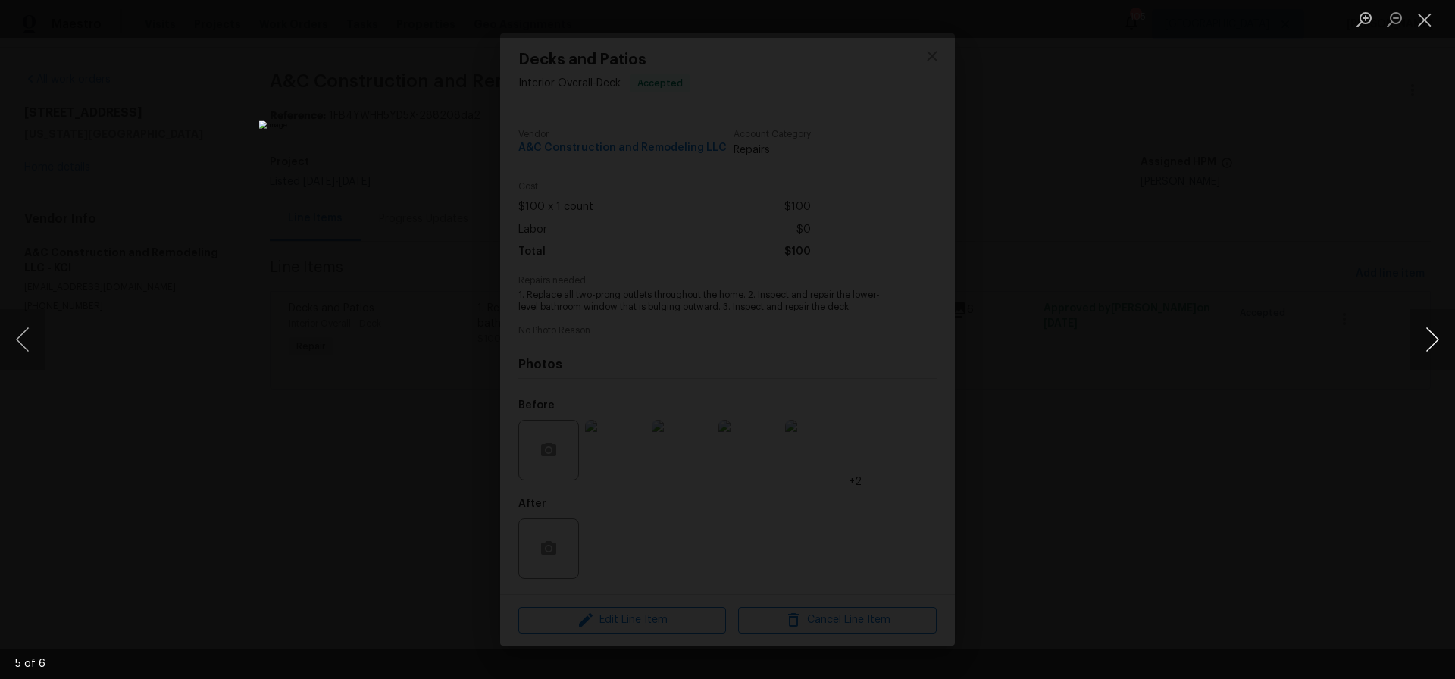
click at [1436, 342] on button "Next image" at bounding box center [1432, 339] width 45 height 61
click at [1423, 16] on button "Close lightbox" at bounding box center [1425, 19] width 30 height 27
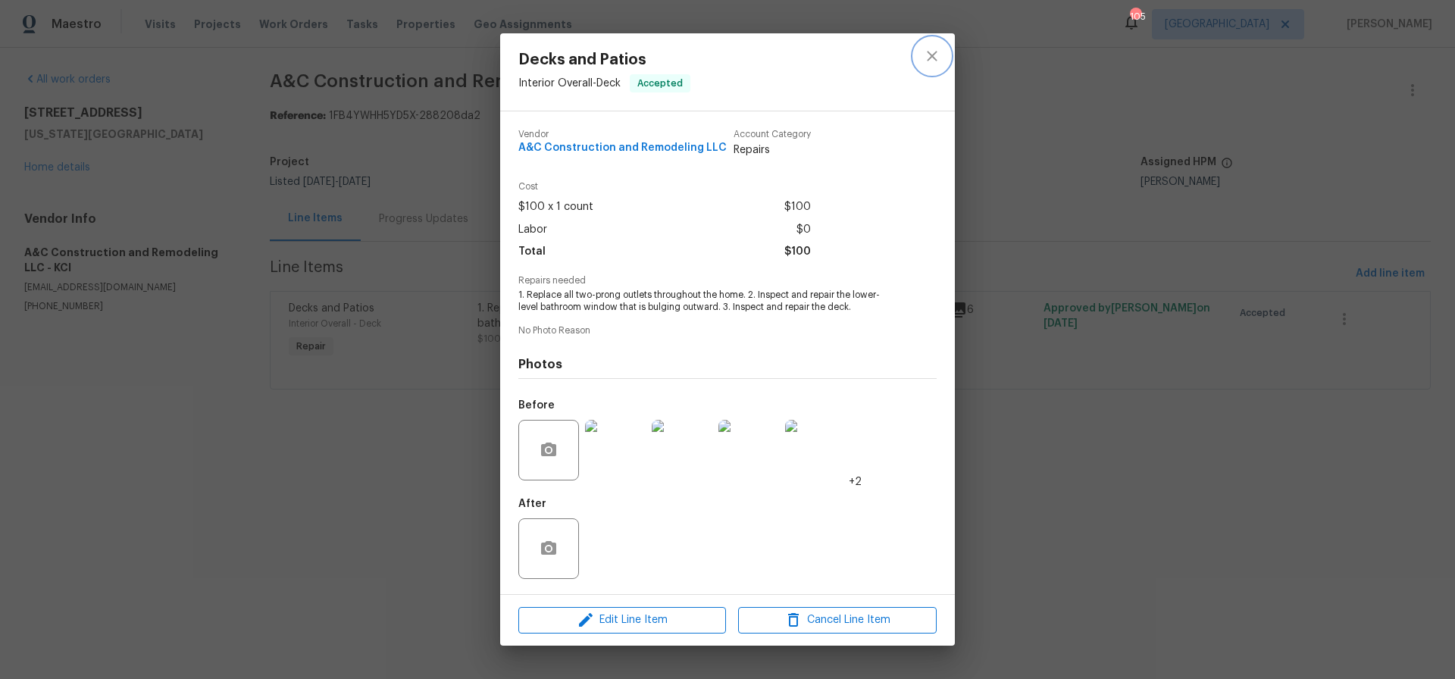
click at [932, 56] on icon "close" at bounding box center [932, 57] width 10 height 10
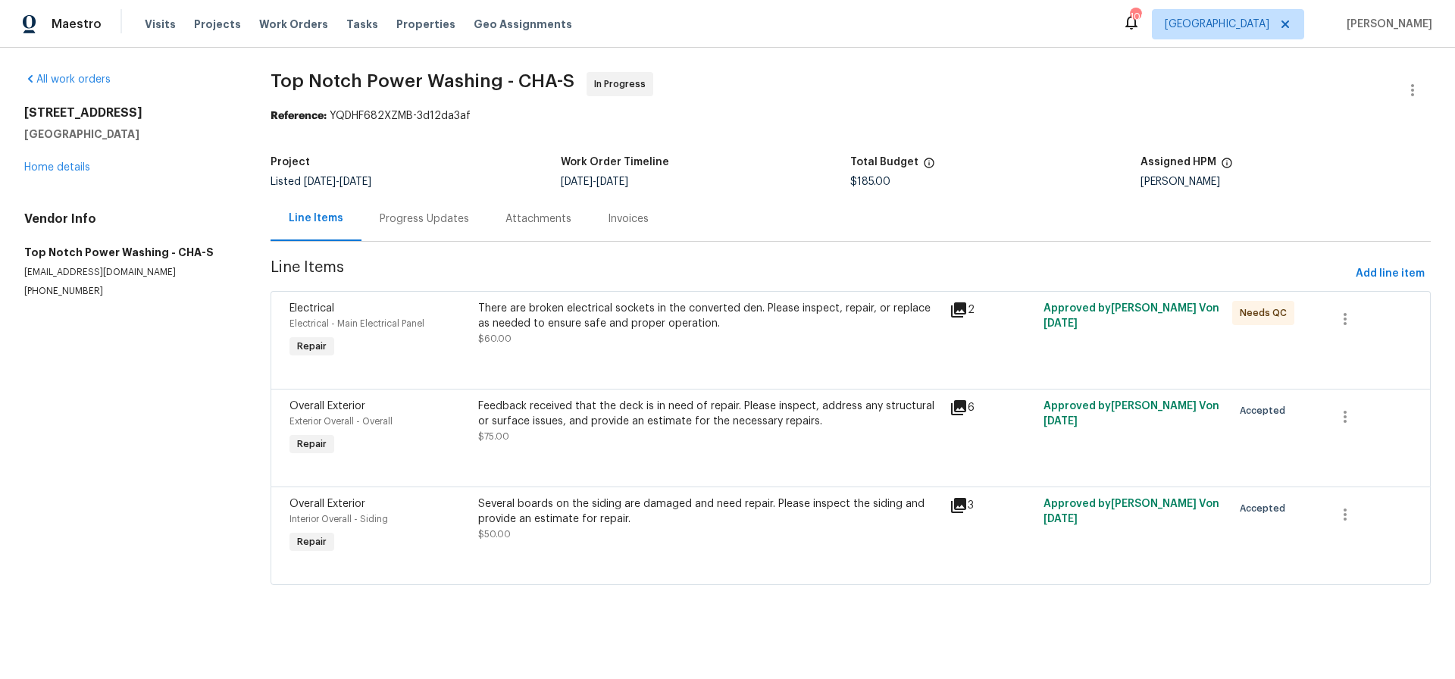
click at [667, 410] on div "Feedback received that the deck is in need of repair. Please inspect, address a…" at bounding box center [709, 414] width 462 height 30
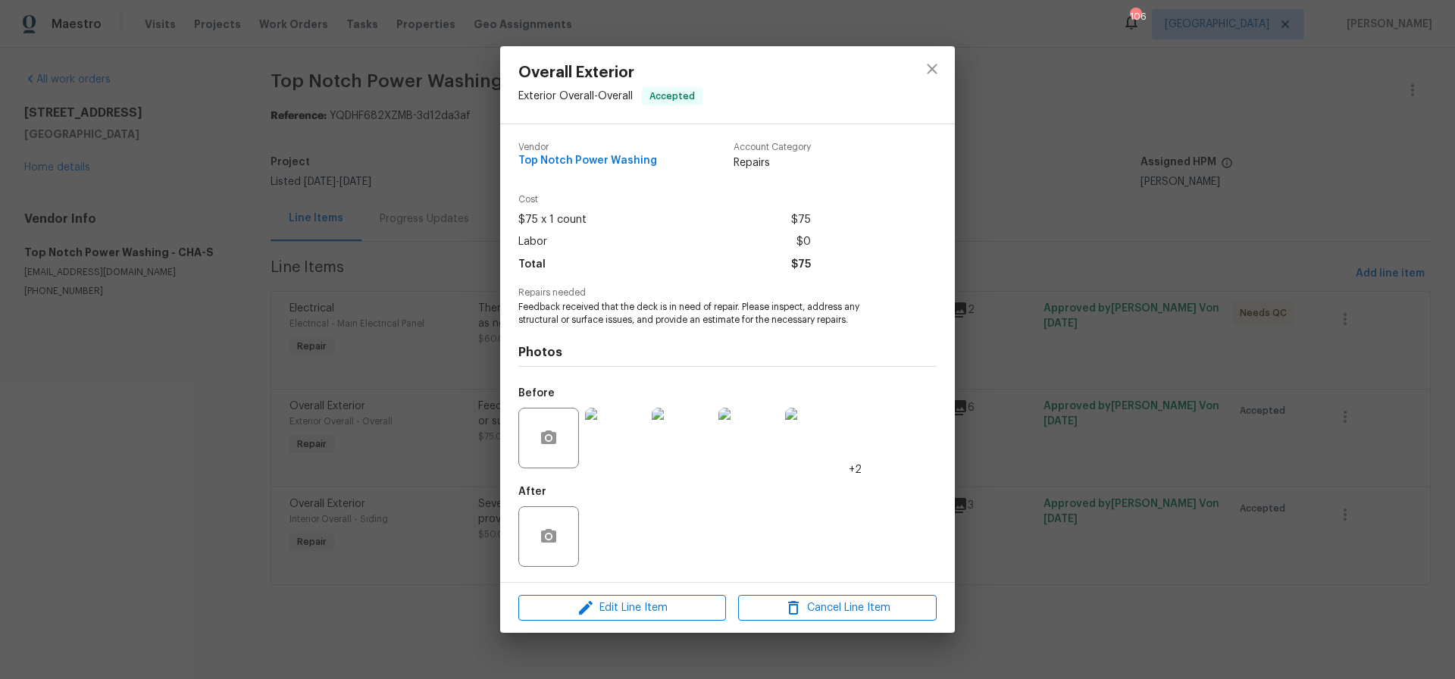
click at [619, 445] on img at bounding box center [615, 438] width 61 height 61
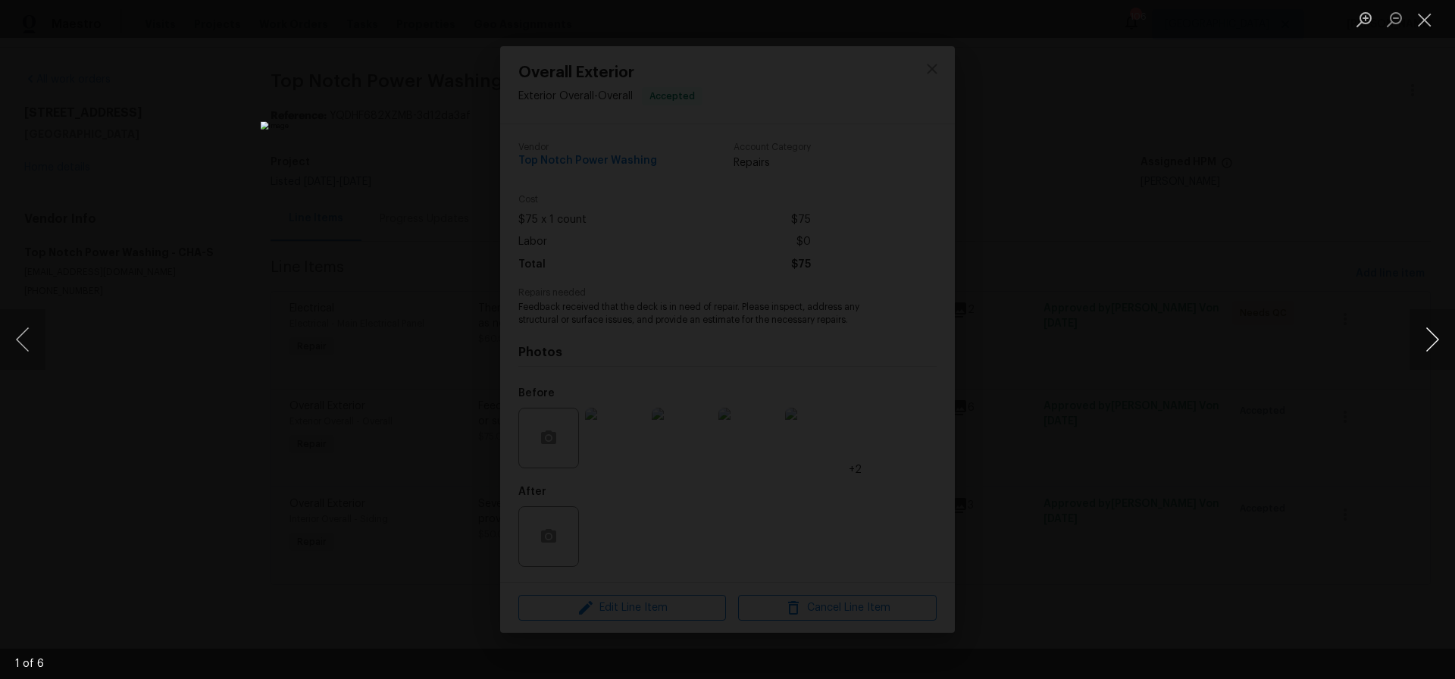
click at [1437, 341] on button "Next image" at bounding box center [1432, 339] width 45 height 61
click at [1436, 341] on button "Next image" at bounding box center [1432, 339] width 45 height 61
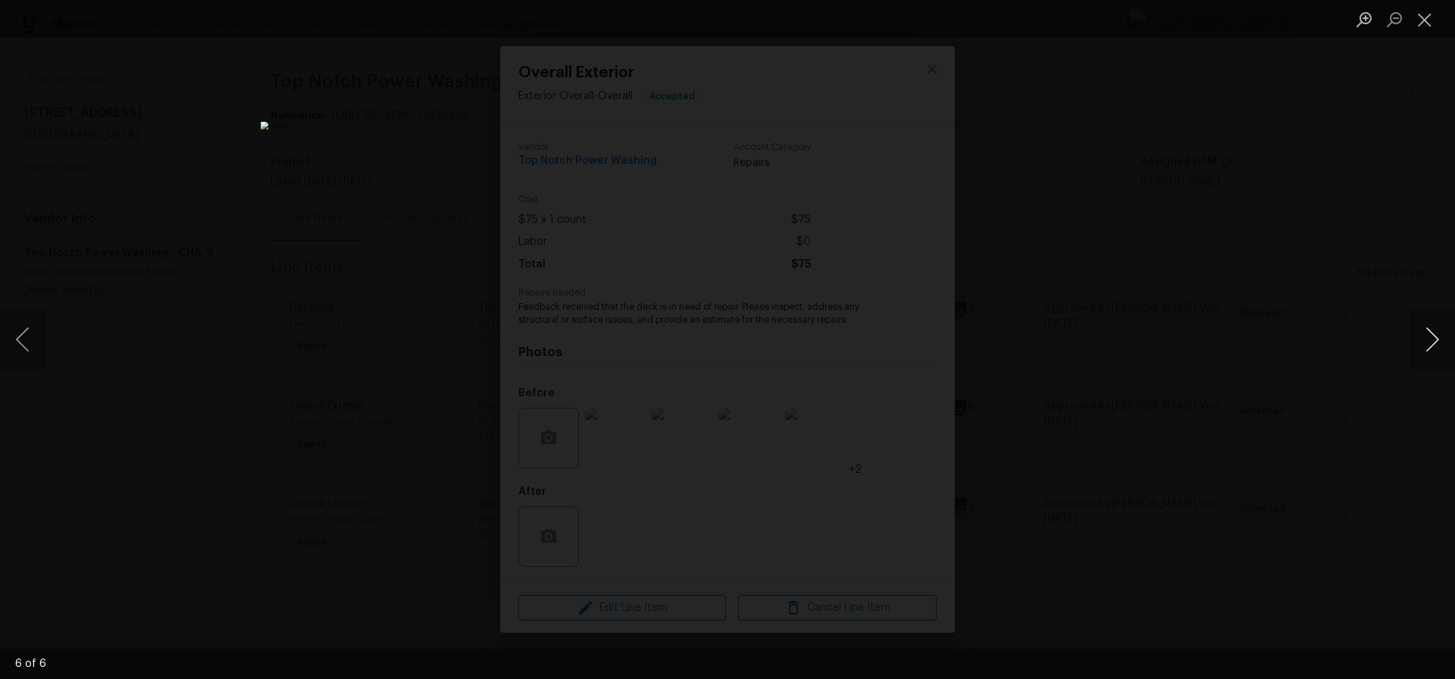
click at [1436, 341] on button "Next image" at bounding box center [1432, 339] width 45 height 61
click at [1424, 19] on button "Close lightbox" at bounding box center [1425, 19] width 30 height 27
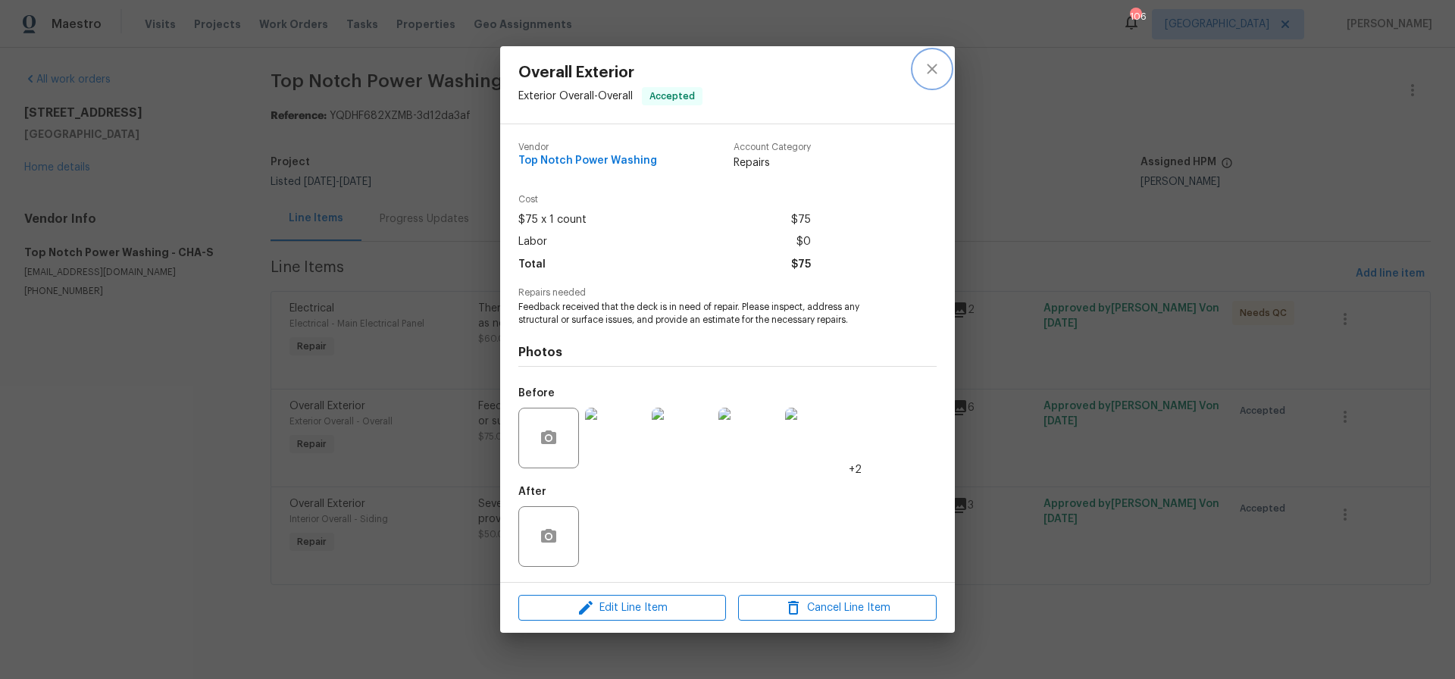
click at [929, 66] on icon "close" at bounding box center [932, 69] width 10 height 10
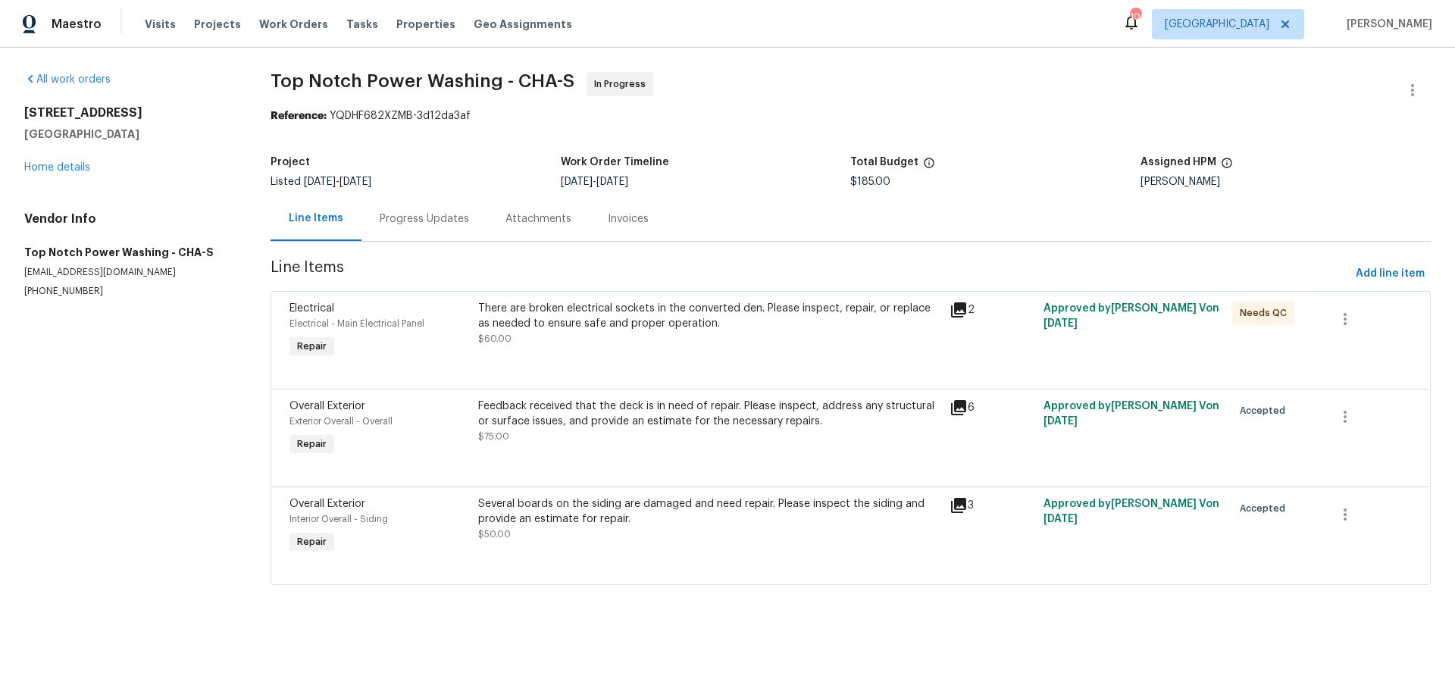
click at [614, 508] on div "Several boards on the siding are damaged and need repair. Please inspect the si…" at bounding box center [709, 511] width 462 height 30
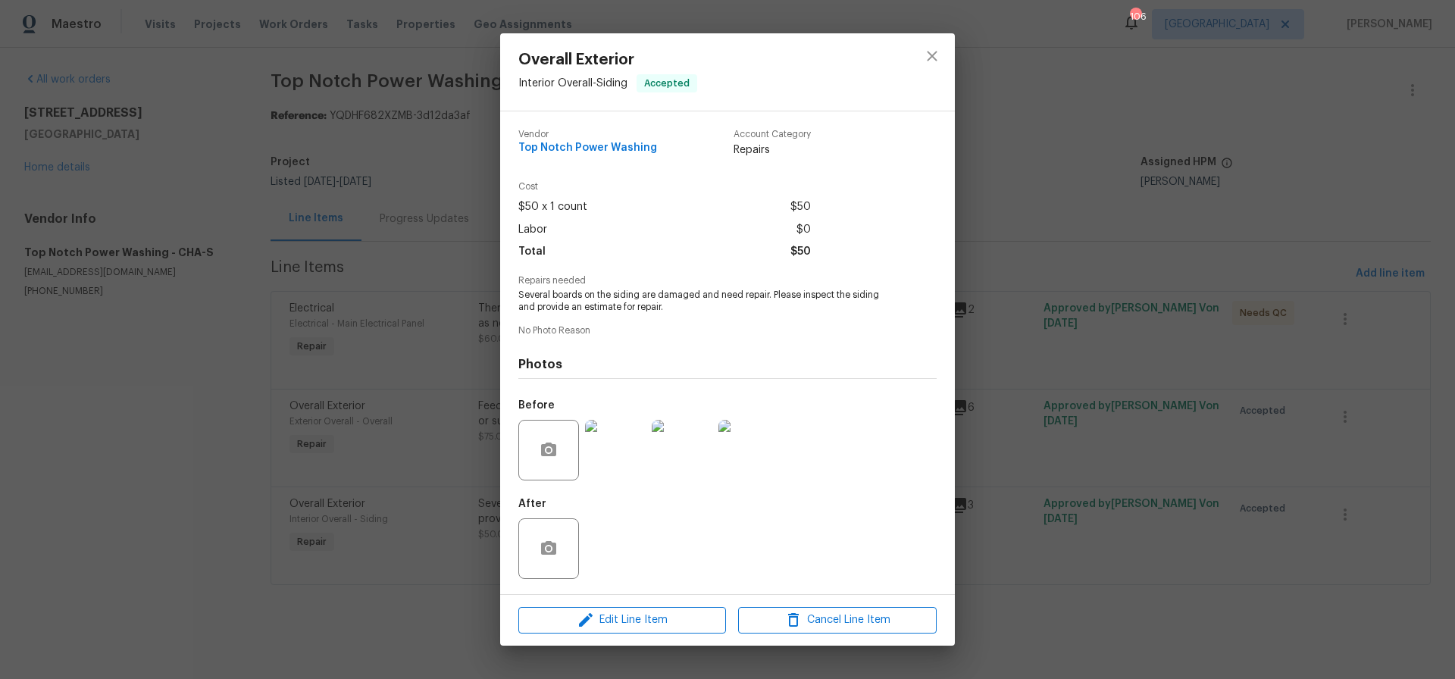
click at [619, 456] on img at bounding box center [615, 450] width 61 height 61
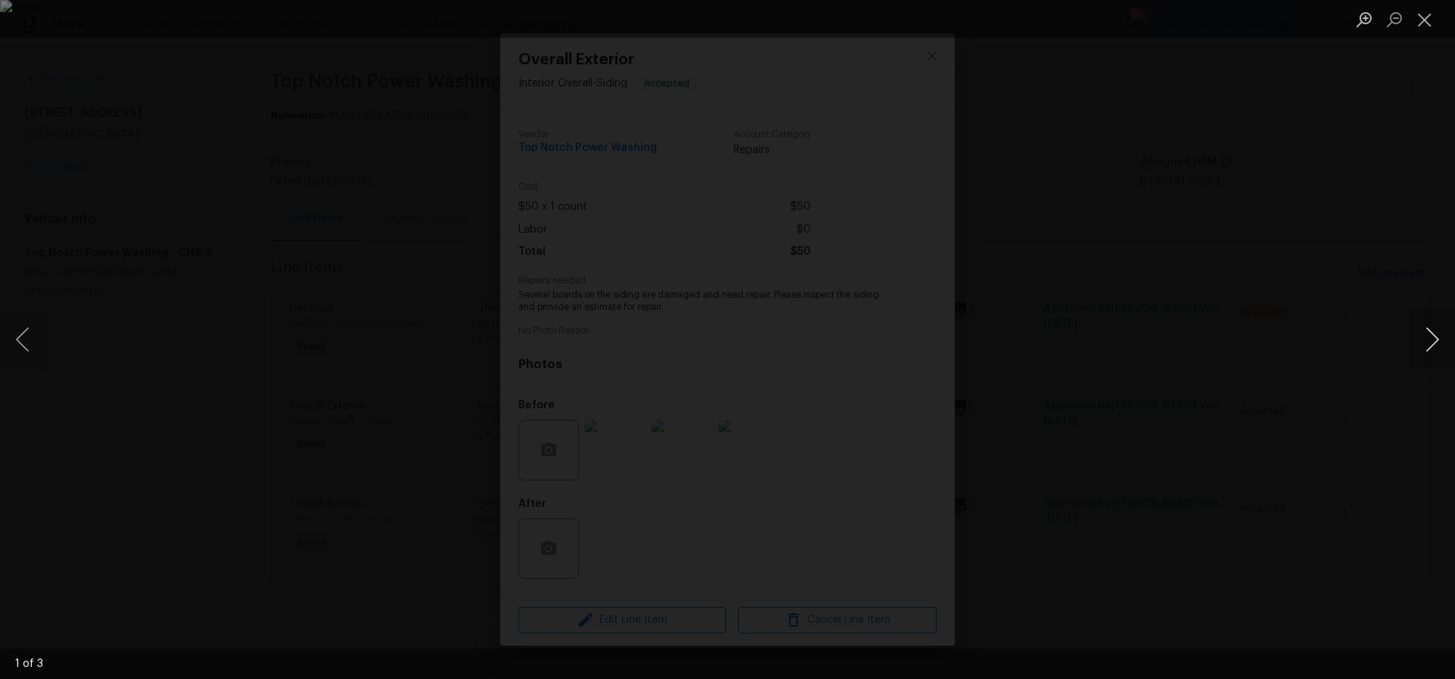
click at [1438, 337] on button "Next image" at bounding box center [1432, 339] width 45 height 61
click at [1422, 18] on button "Close lightbox" at bounding box center [1425, 19] width 30 height 27
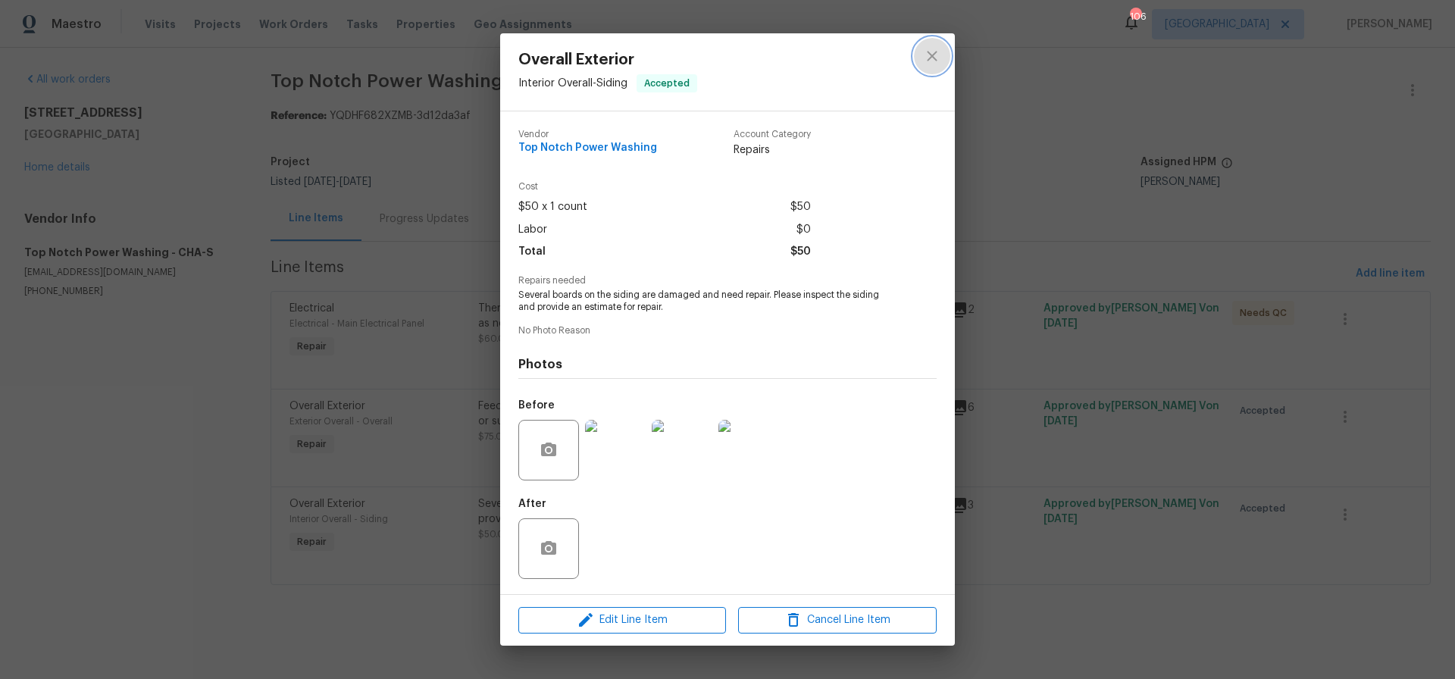
click at [935, 55] on icon "close" at bounding box center [932, 56] width 18 height 18
